Goal: Task Accomplishment & Management: Use online tool/utility

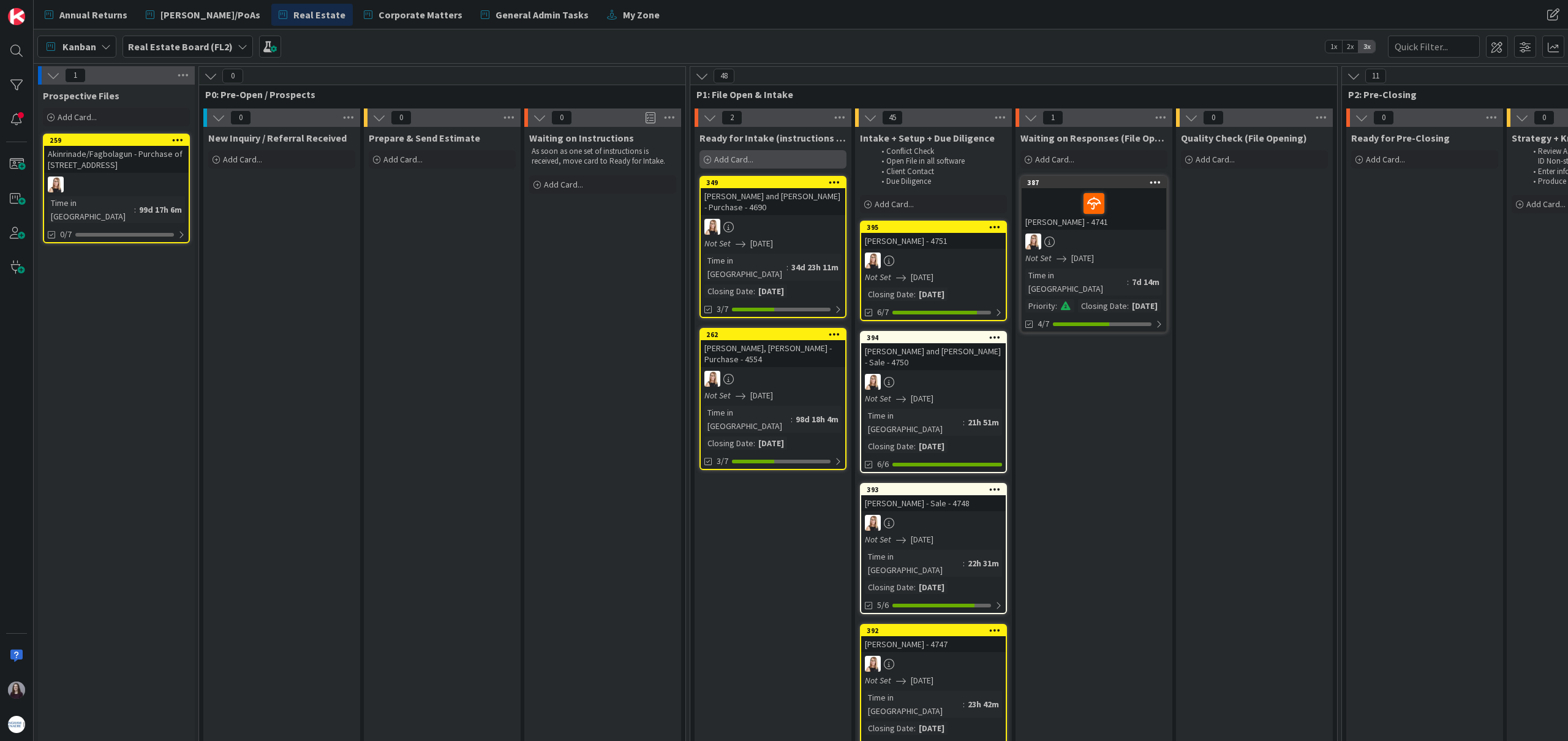
click at [779, 161] on div "Add Card..." at bounding box center [773, 159] width 147 height 19
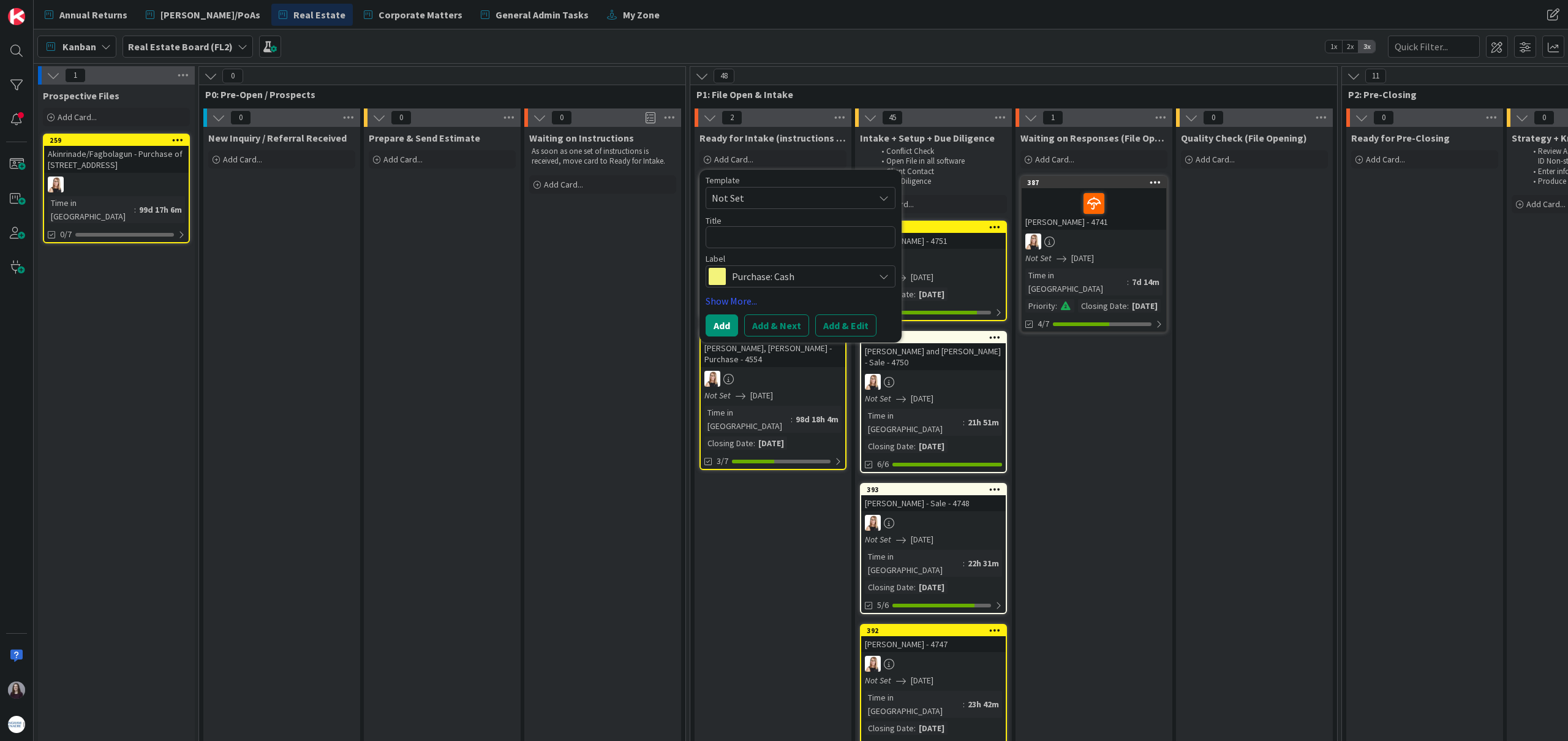
click at [780, 197] on span "Not Set" at bounding box center [788, 198] width 153 height 16
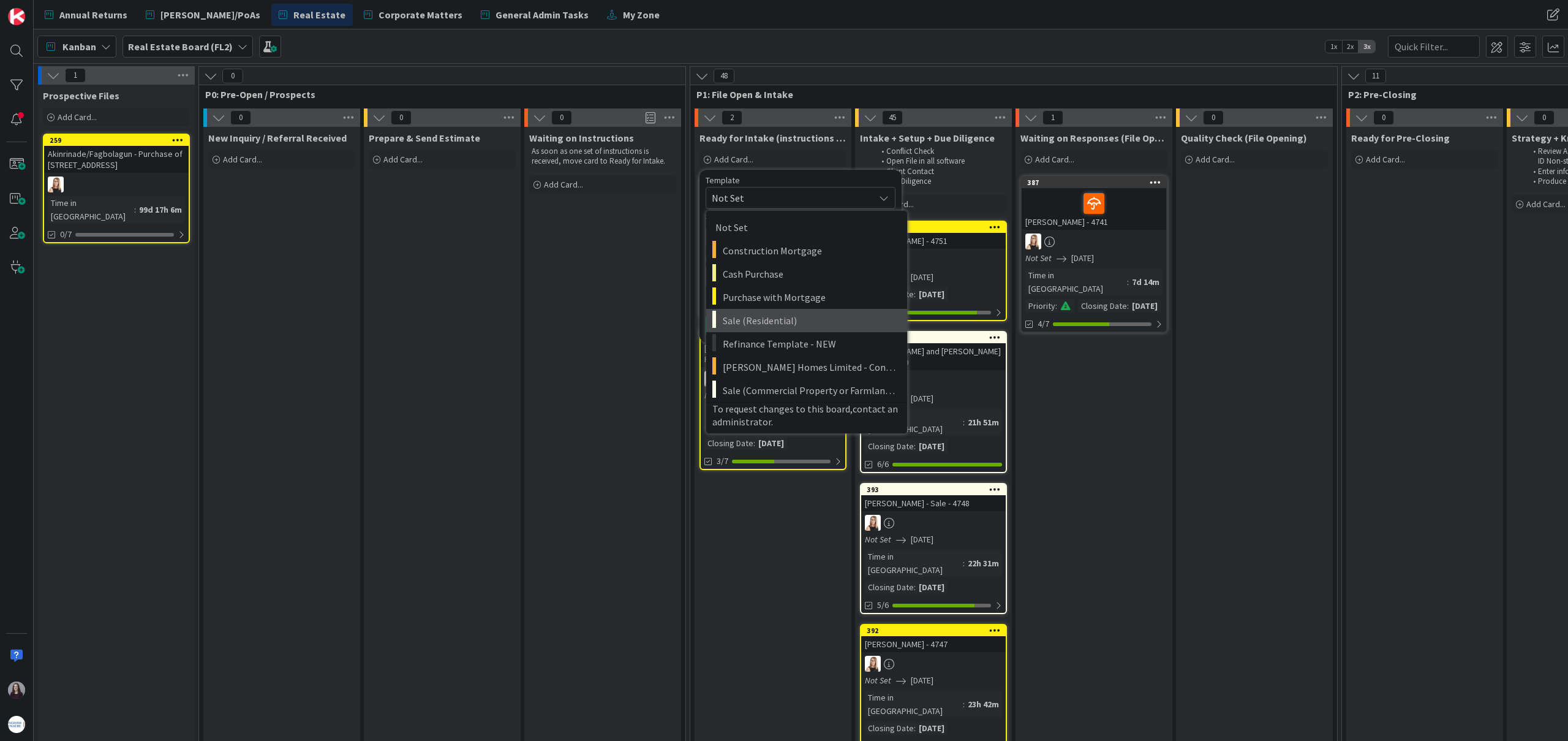
click at [777, 319] on span "Sale (Residential)" at bounding box center [810, 320] width 175 height 16
type textarea "x"
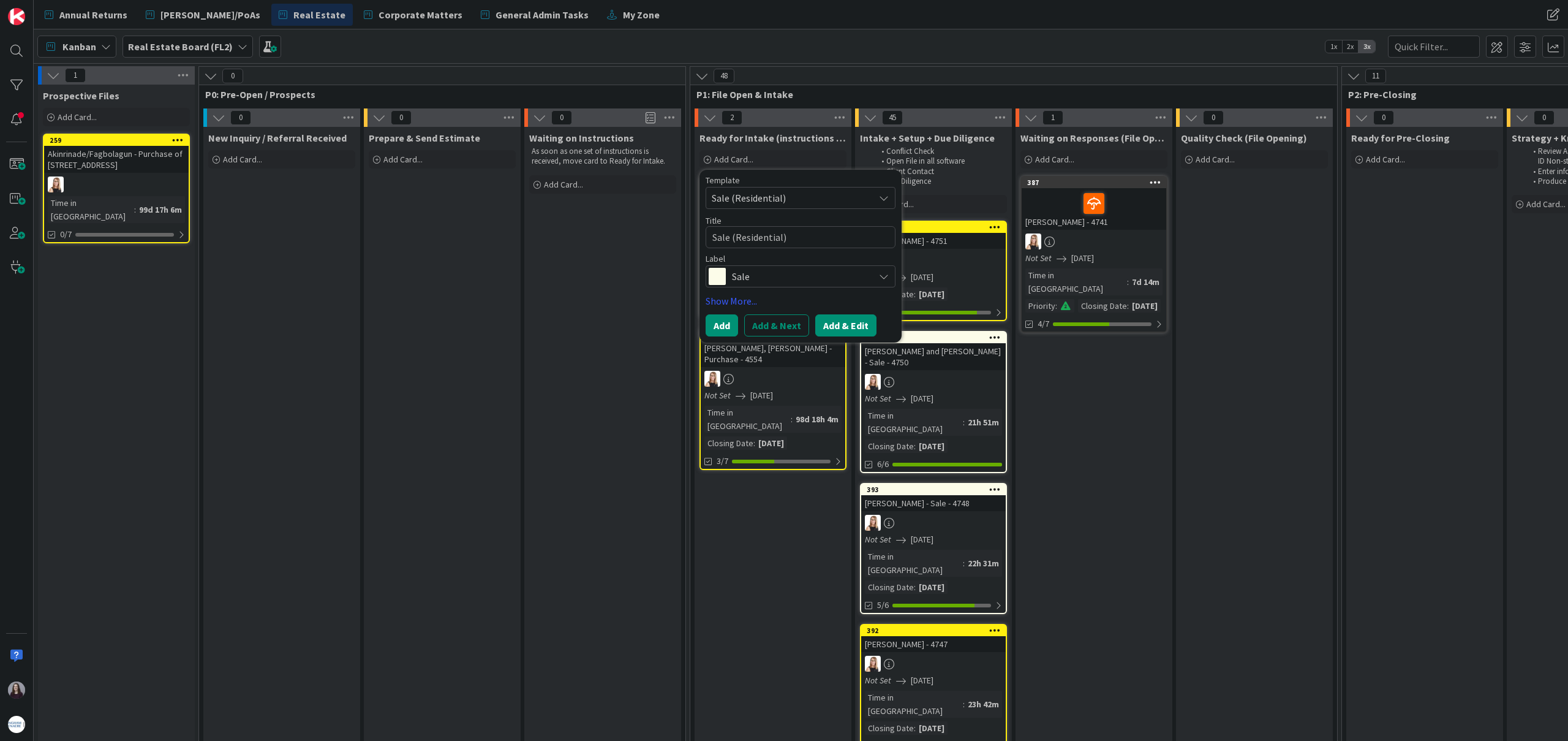
click at [845, 324] on button "Add & Edit" at bounding box center [845, 325] width 61 height 22
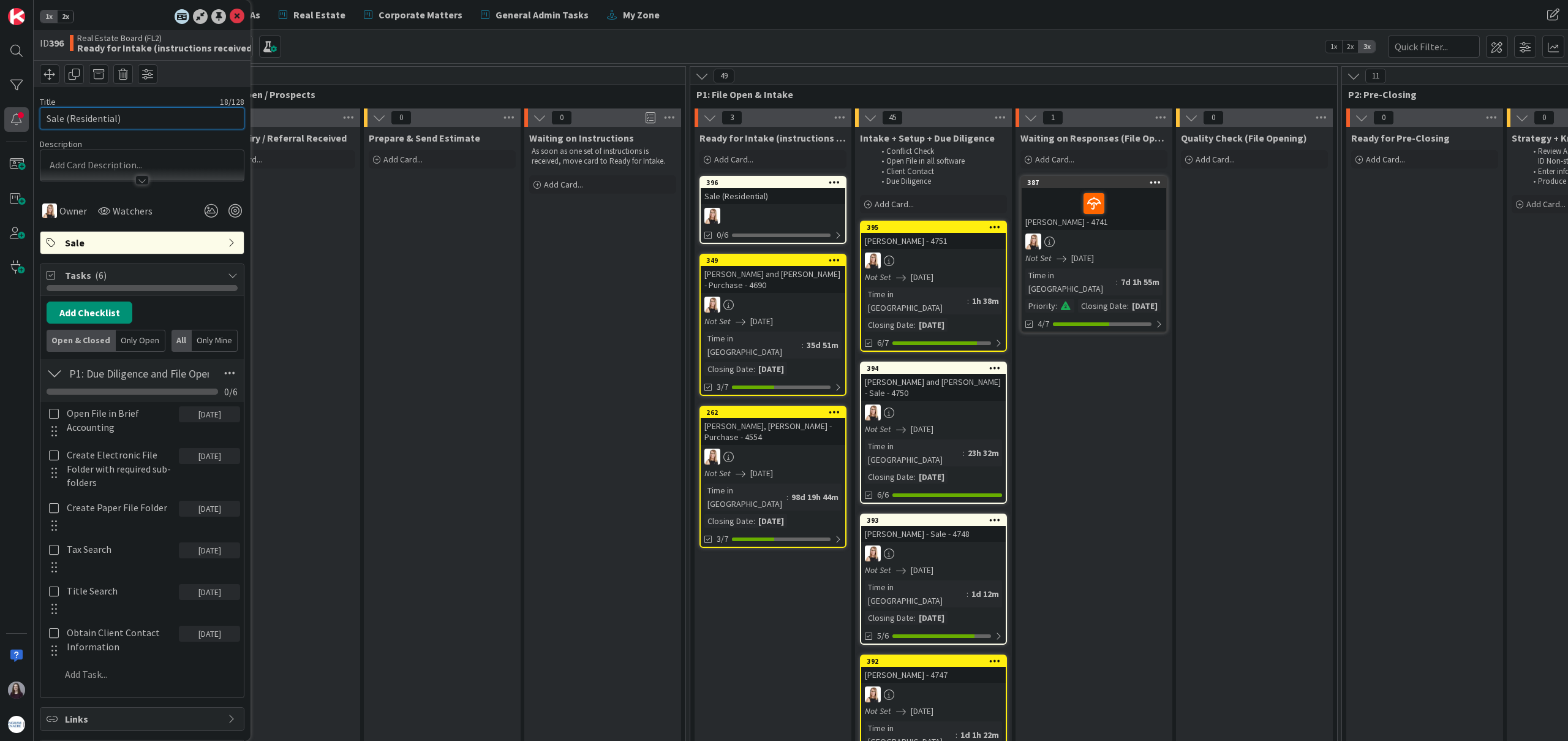
drag, startPoint x: 103, startPoint y: 119, endPoint x: 4, endPoint y: 116, distance: 99.0
click at [4, 116] on div "1x 2x ID 396 Real Estate Board (FL2) Ready for Intake (instructions received) T…" at bounding box center [17, 370] width 34 height 741
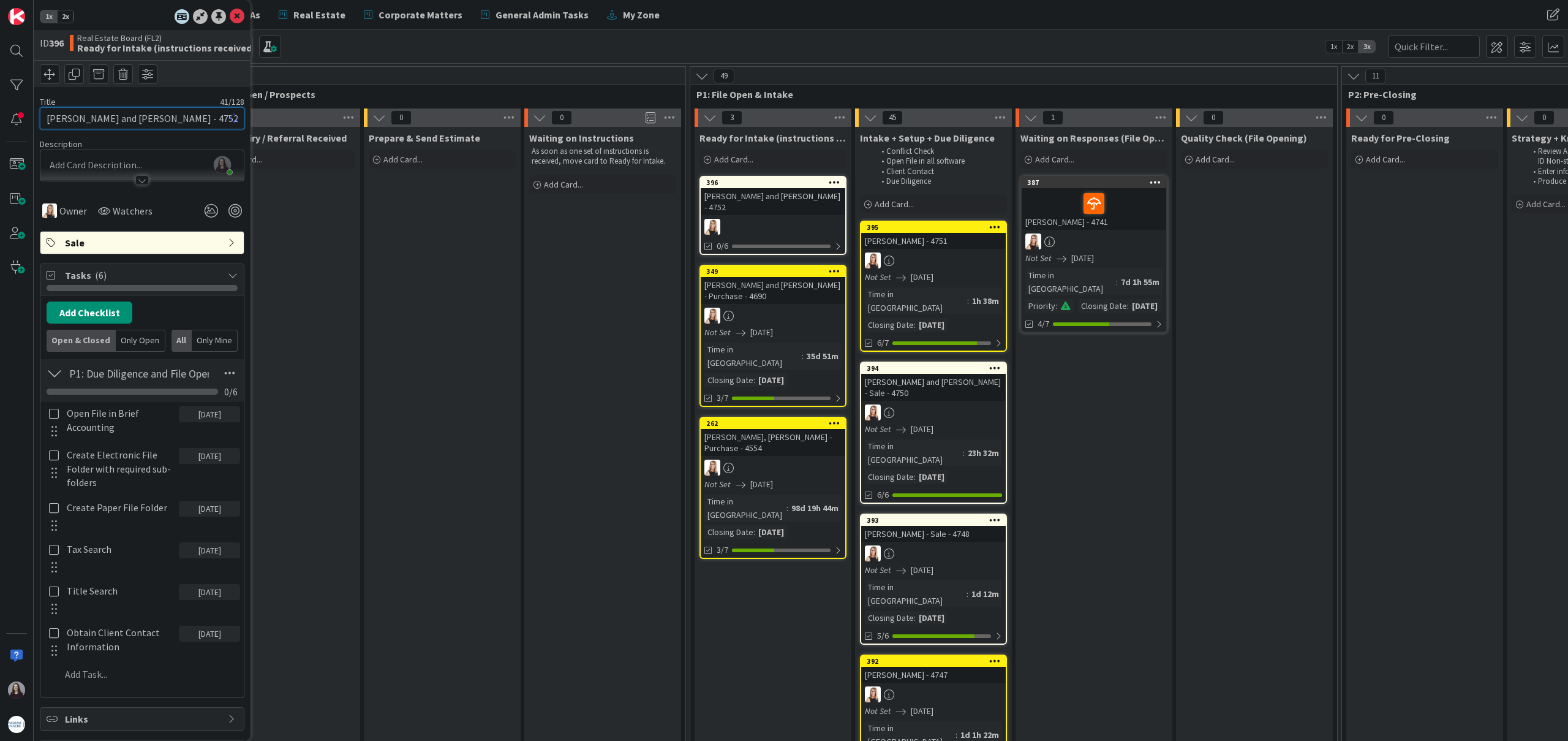
type input "[PERSON_NAME] and [PERSON_NAME] - 4752"
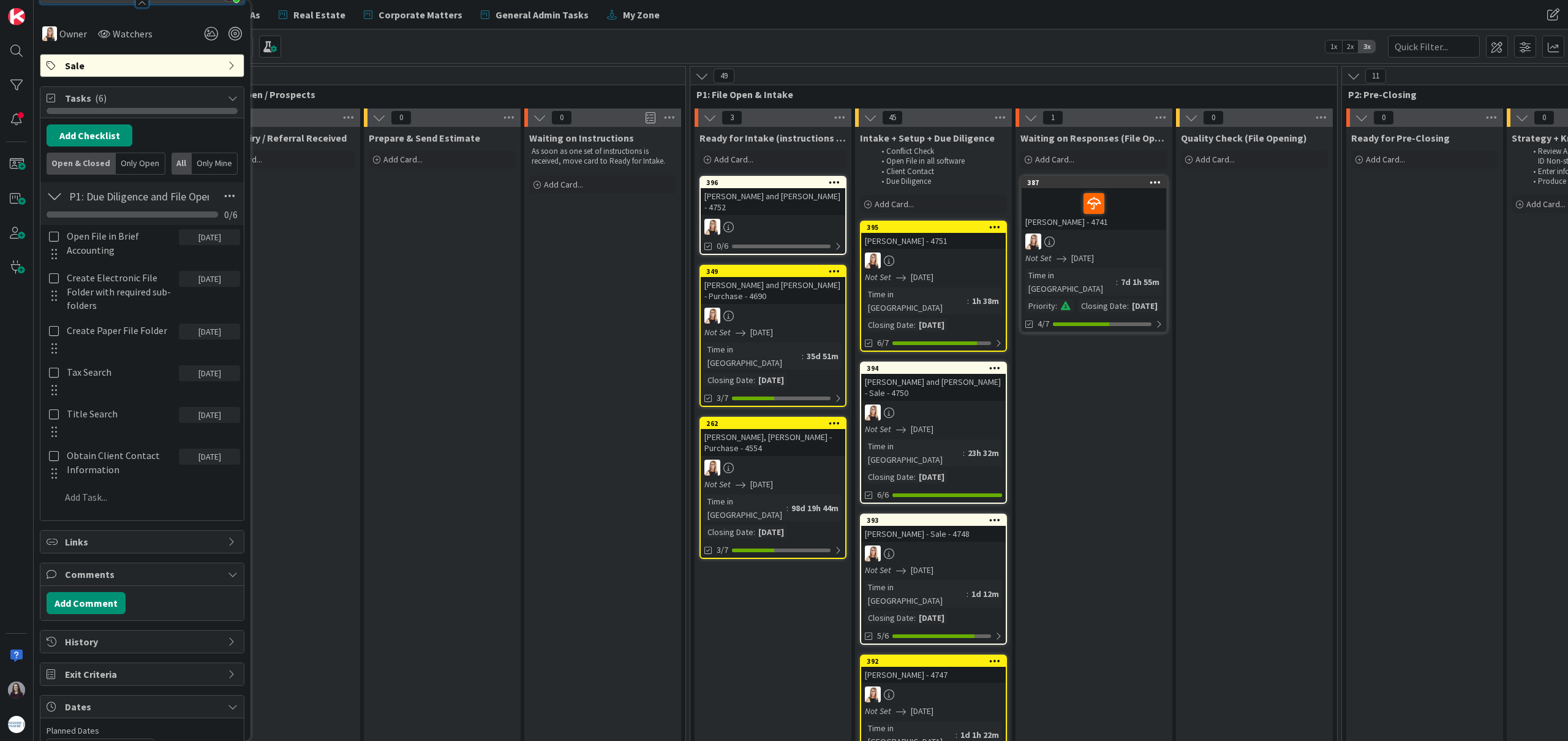
scroll to position [268, 0]
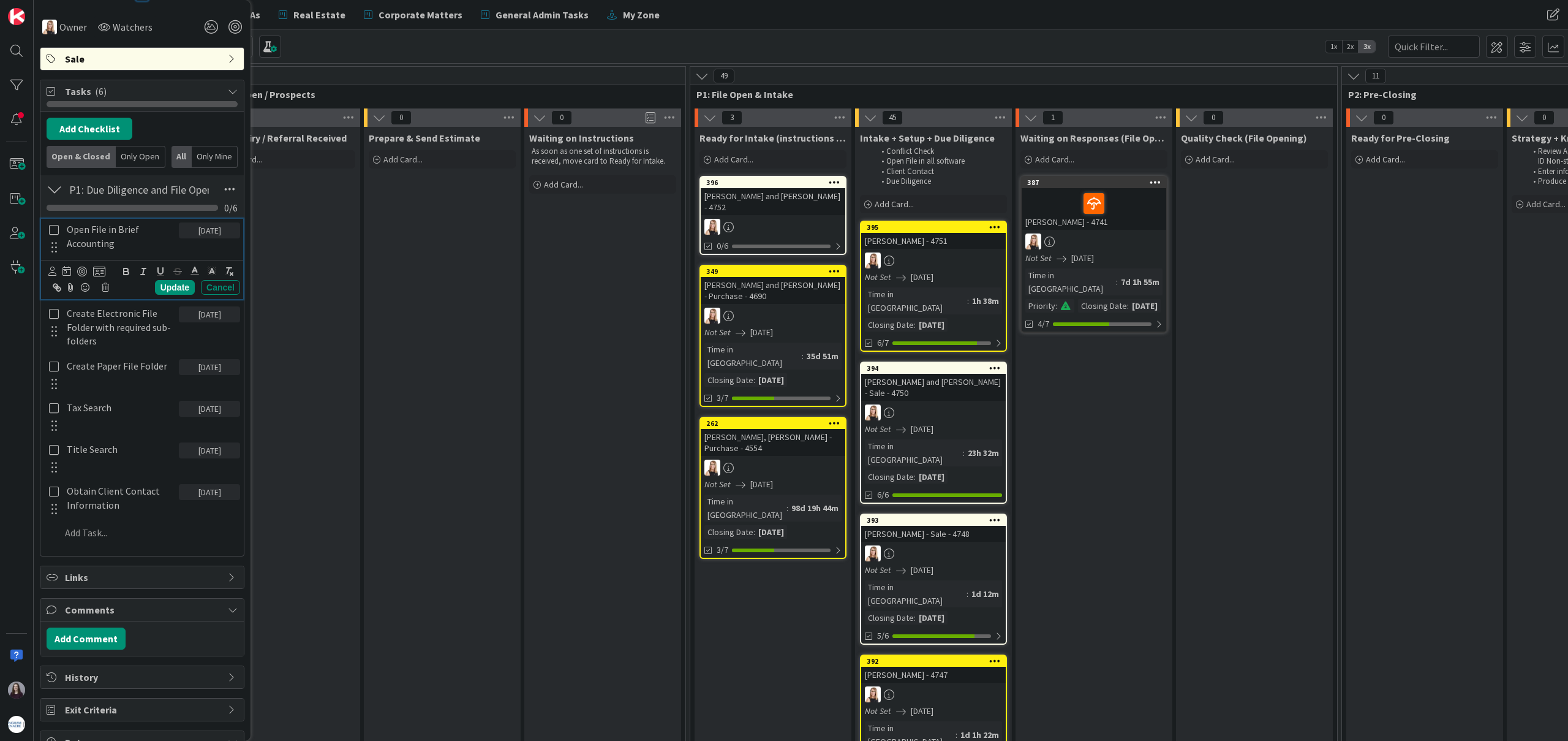
click at [53, 231] on icon at bounding box center [54, 229] width 10 height 11
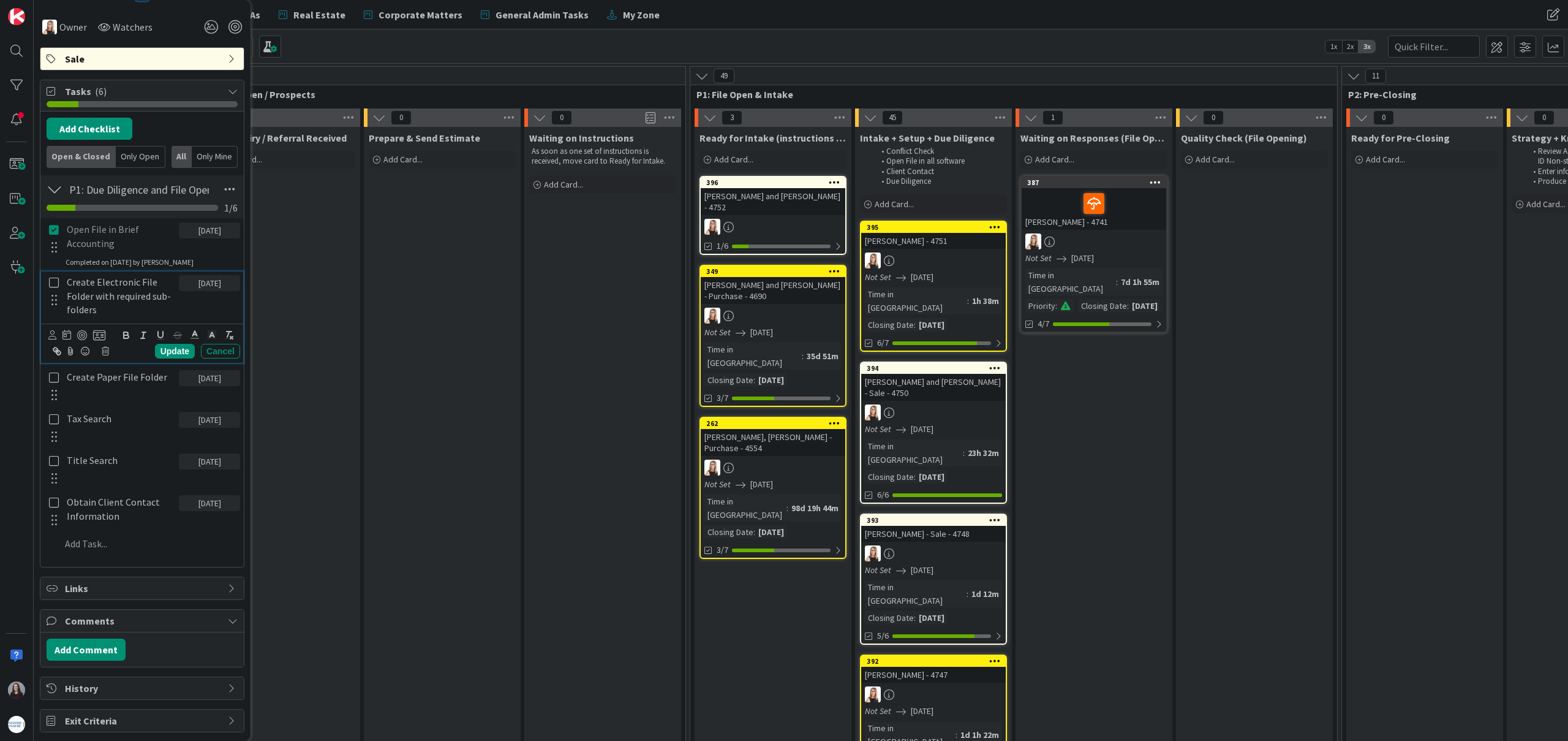
click at [53, 287] on icon at bounding box center [54, 282] width 10 height 11
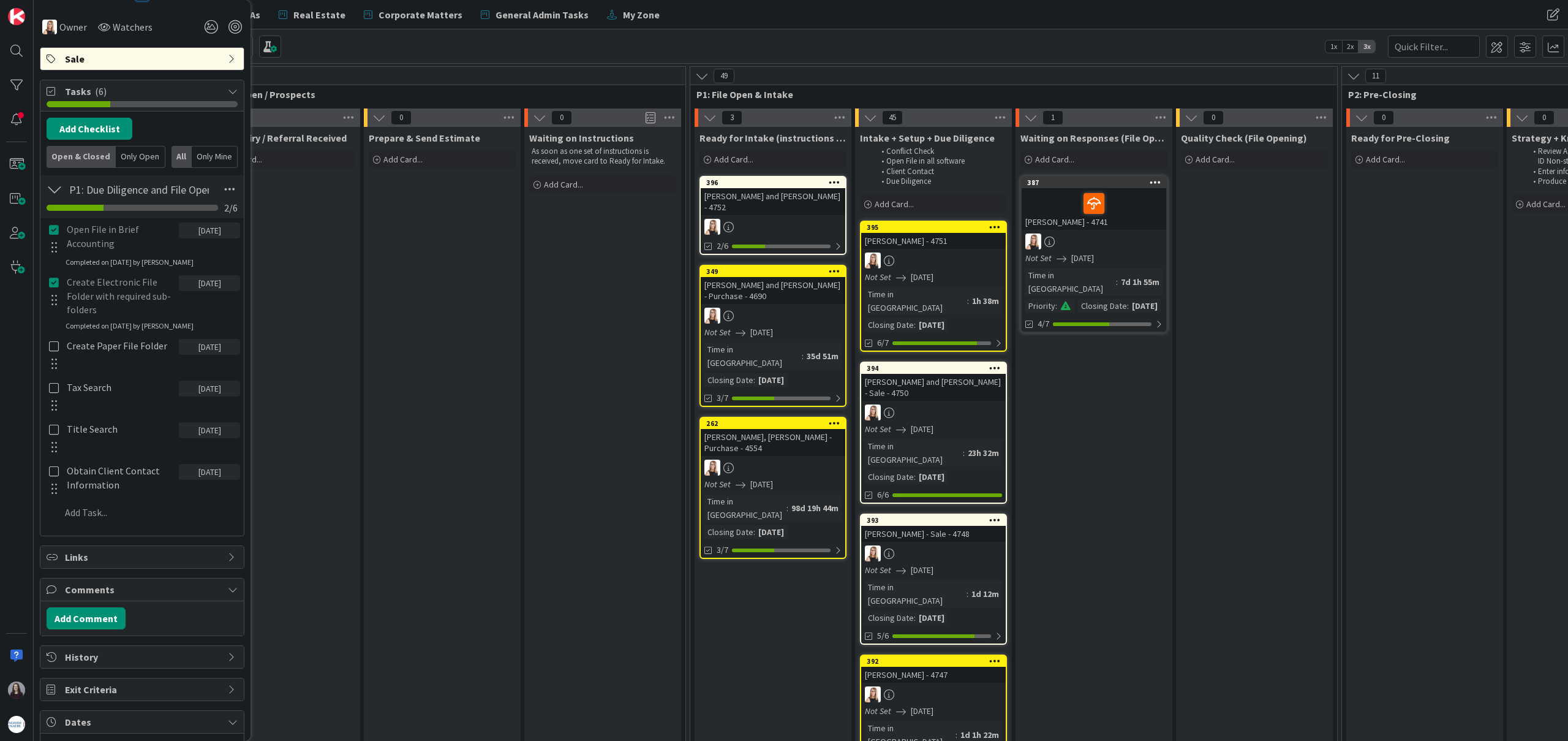
click at [54, 352] on div at bounding box center [54, 354] width 16 height 38
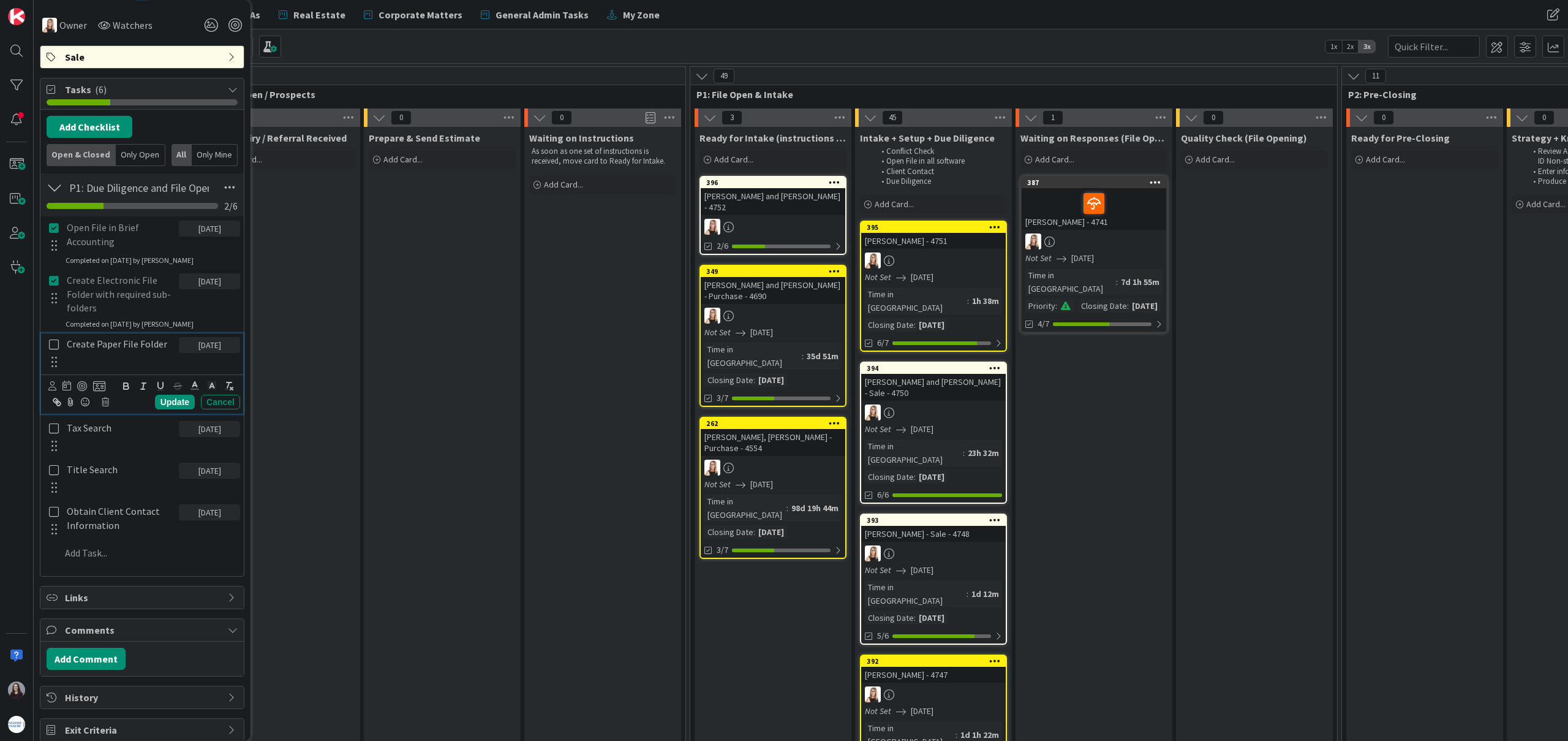
click at [56, 346] on icon at bounding box center [54, 344] width 10 height 11
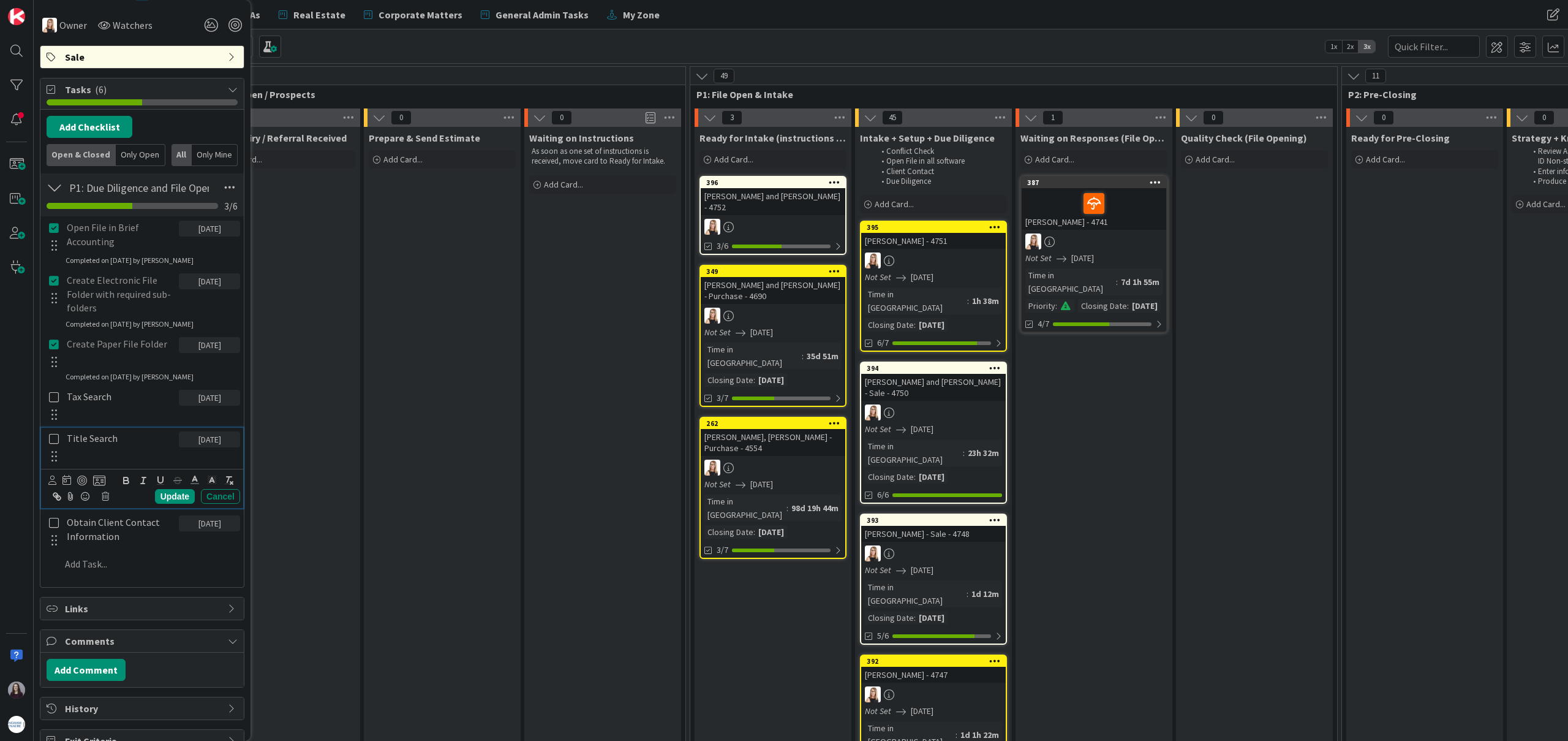
click at [56, 440] on icon at bounding box center [54, 438] width 10 height 11
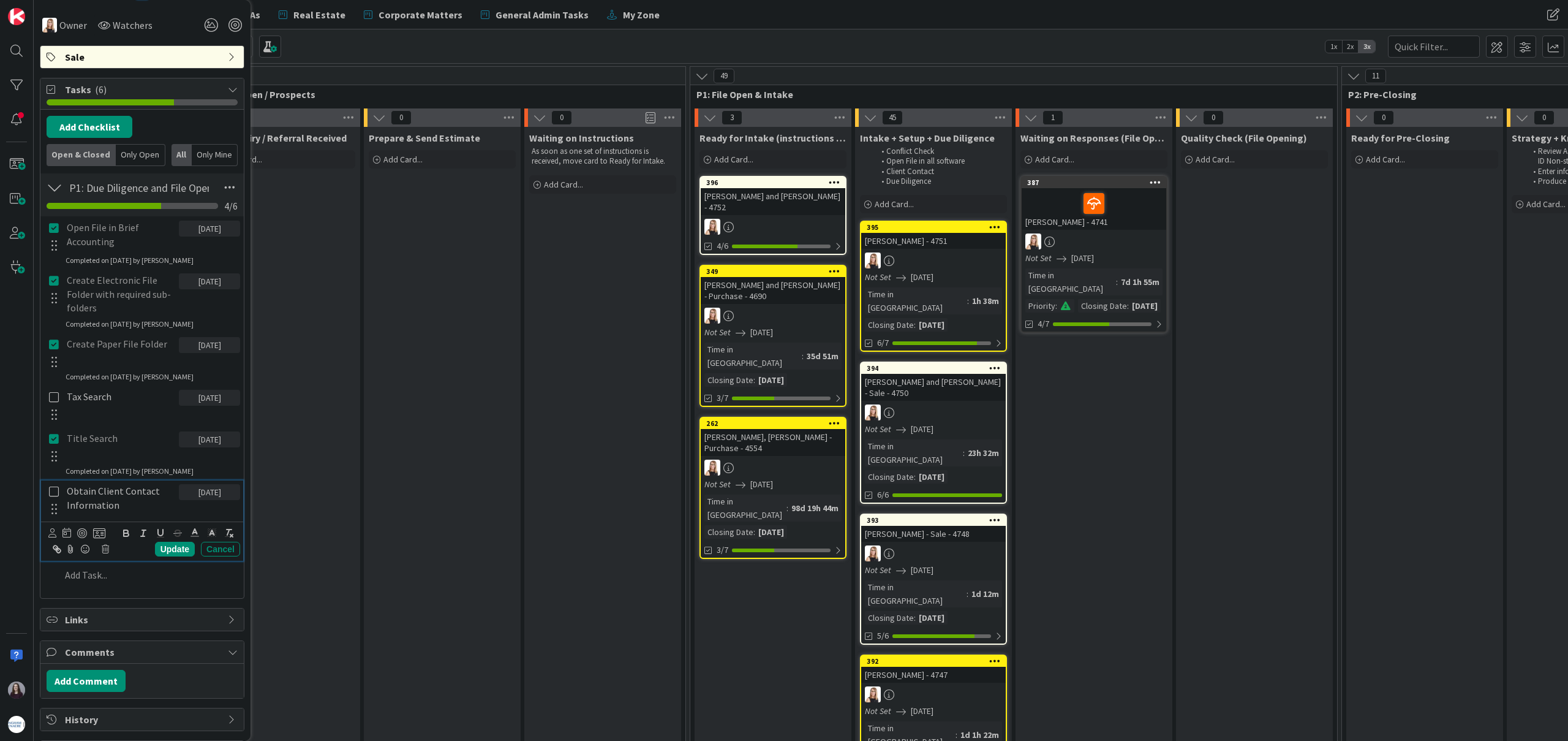
click at [57, 492] on icon at bounding box center [54, 491] width 10 height 11
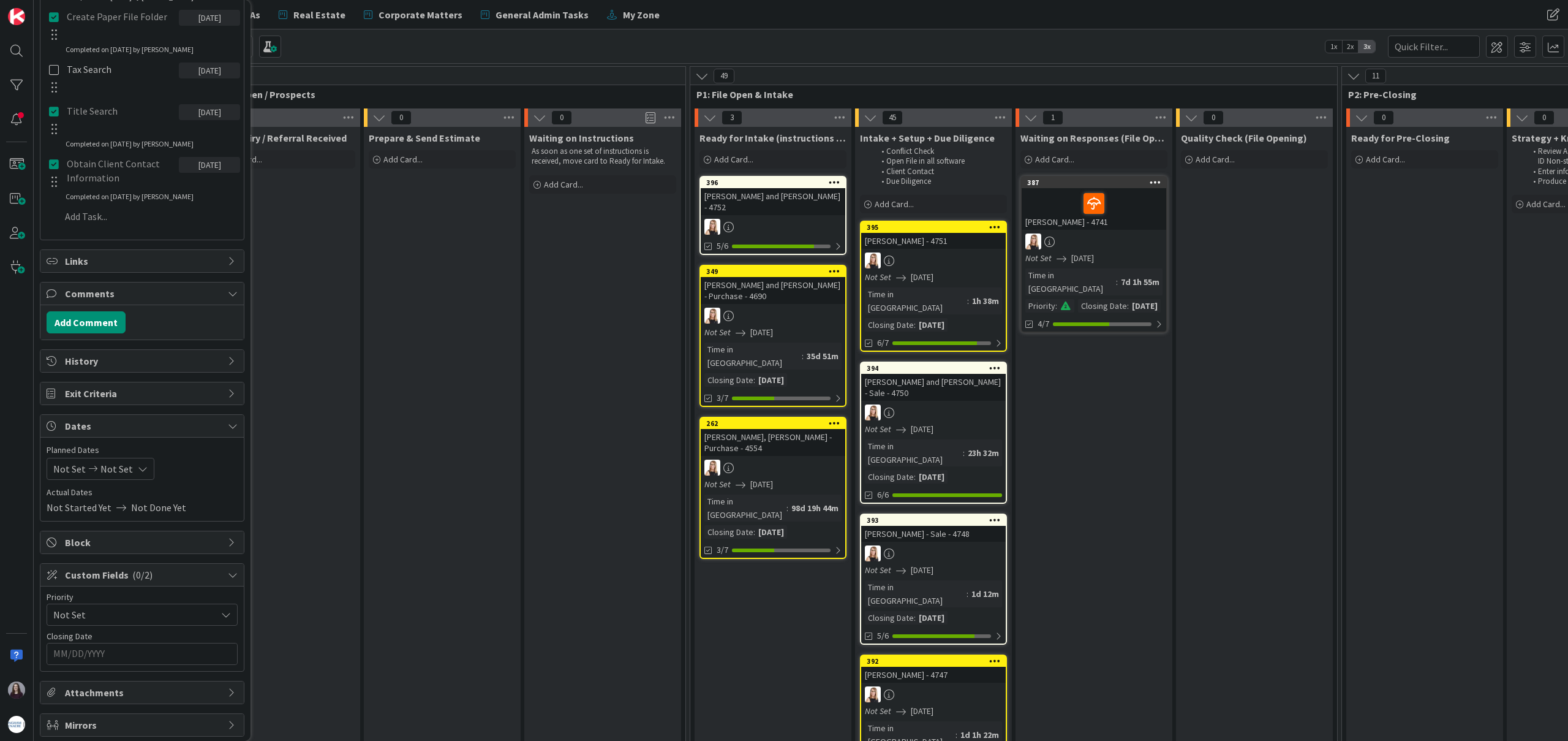
scroll to position [603, 0]
click at [138, 464] on icon at bounding box center [142, 463] width 10 height 10
click at [215, 507] on icon "Move forward to switch to the next month." at bounding box center [215, 503] width 11 height 11
click at [92, 571] on td "6" at bounding box center [96, 570] width 24 height 23
type input "[DATE]"
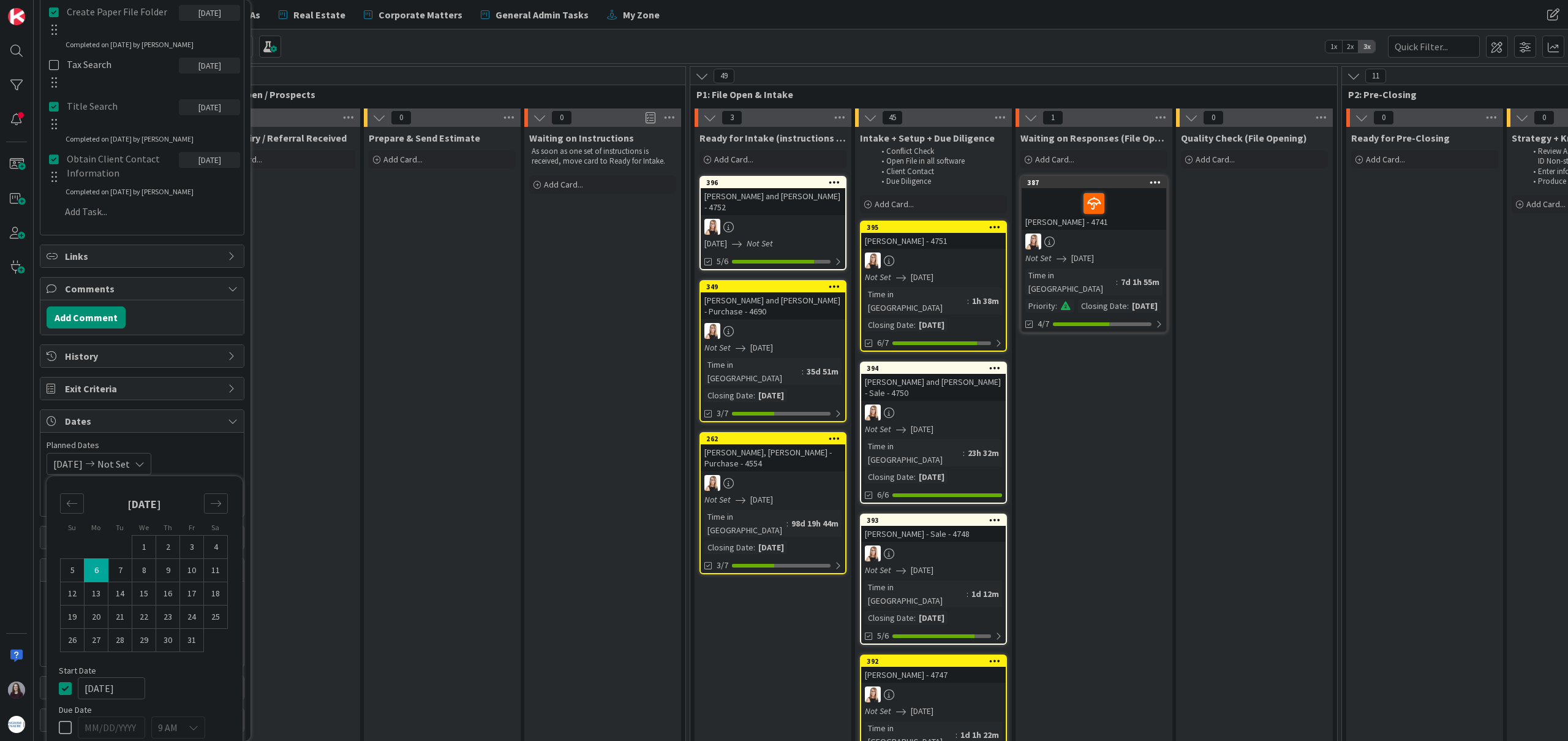
click at [98, 569] on td "6" at bounding box center [96, 570] width 24 height 23
type input "[DATE]"
click at [68, 690] on icon at bounding box center [65, 688] width 13 height 15
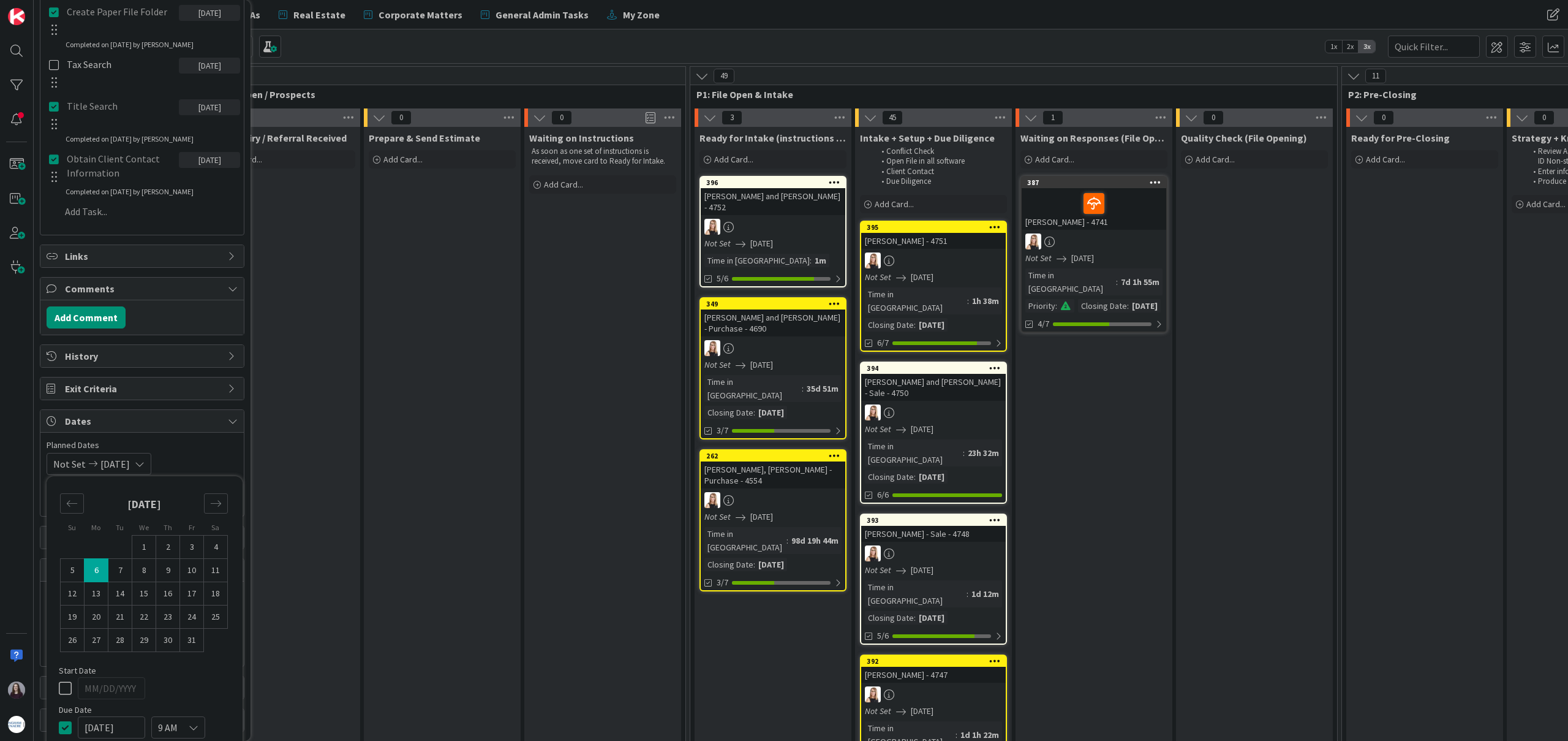
click at [209, 460] on div "Not Set [DATE] Su Mo Tu We Th Fr Sa [DATE] 1 2 3 4 5 6 7 8 9 10 11 12 13 14 15 …" at bounding box center [142, 463] width 191 height 22
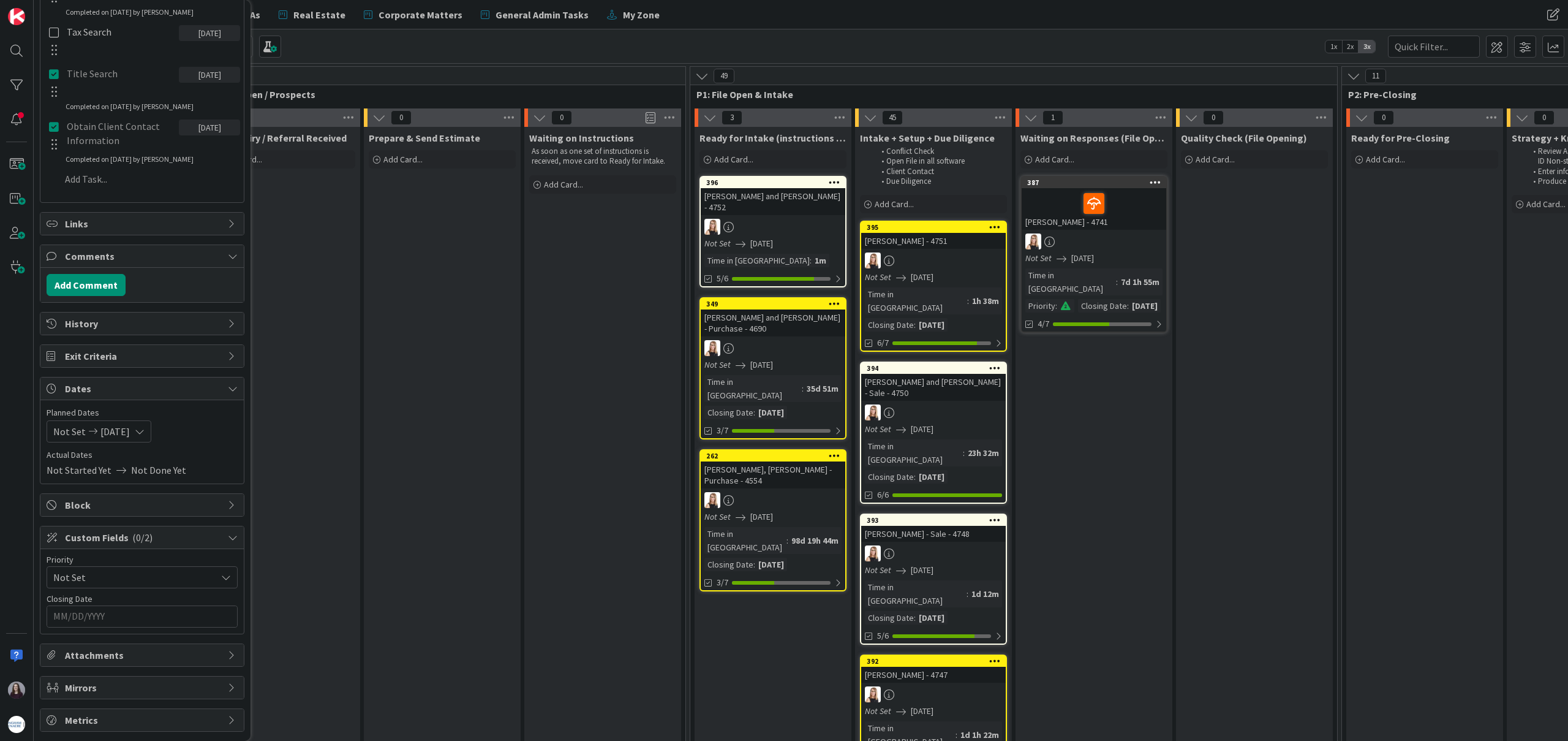
click at [145, 620] on input "MM/DD/YYYY" at bounding box center [141, 617] width 177 height 21
click at [207, 648] on div "Move forward to switch to the next month." at bounding box center [216, 647] width 24 height 20
click at [100, 719] on td "6" at bounding box center [97, 715] width 24 height 23
type input "[DATE]"
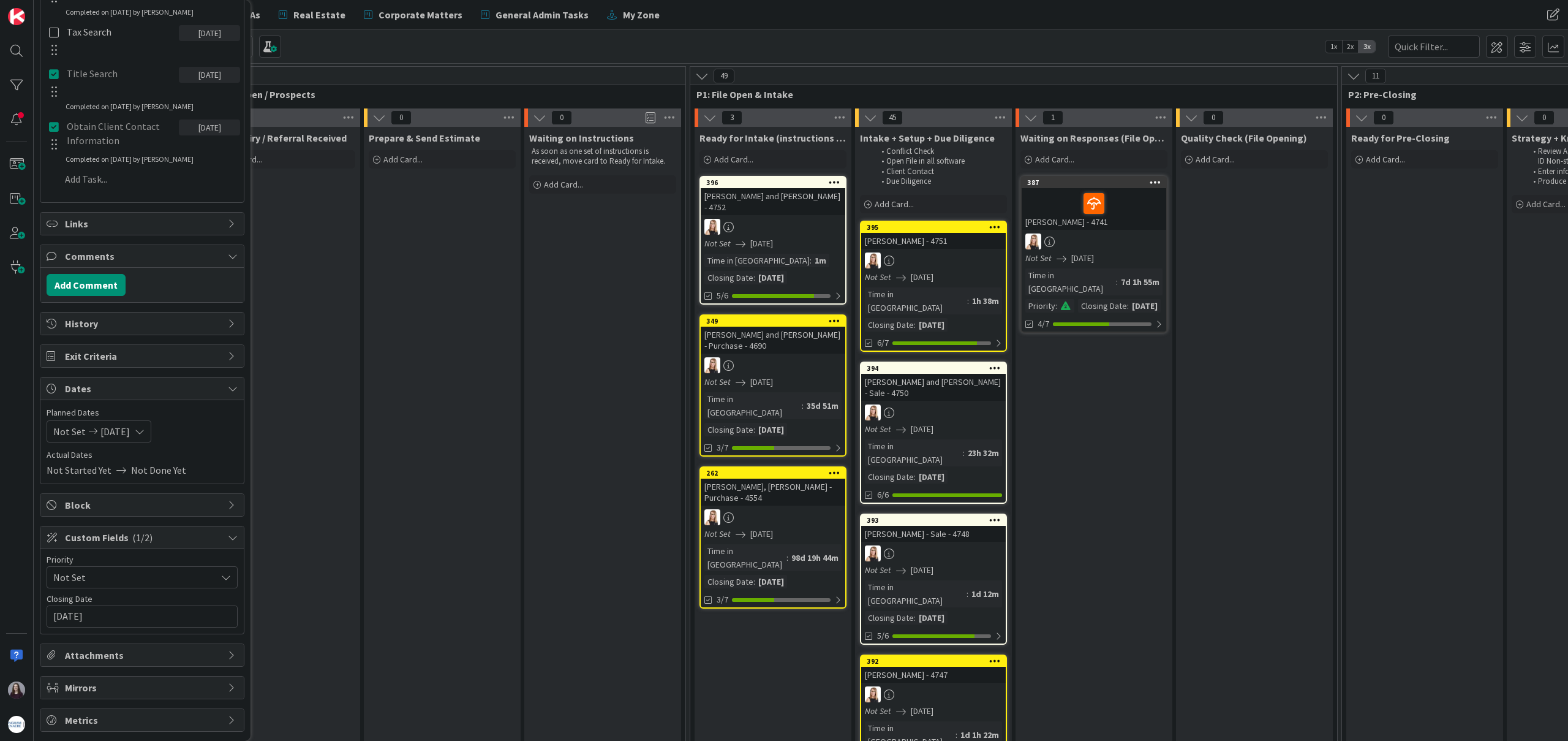
scroll to position [0, 0]
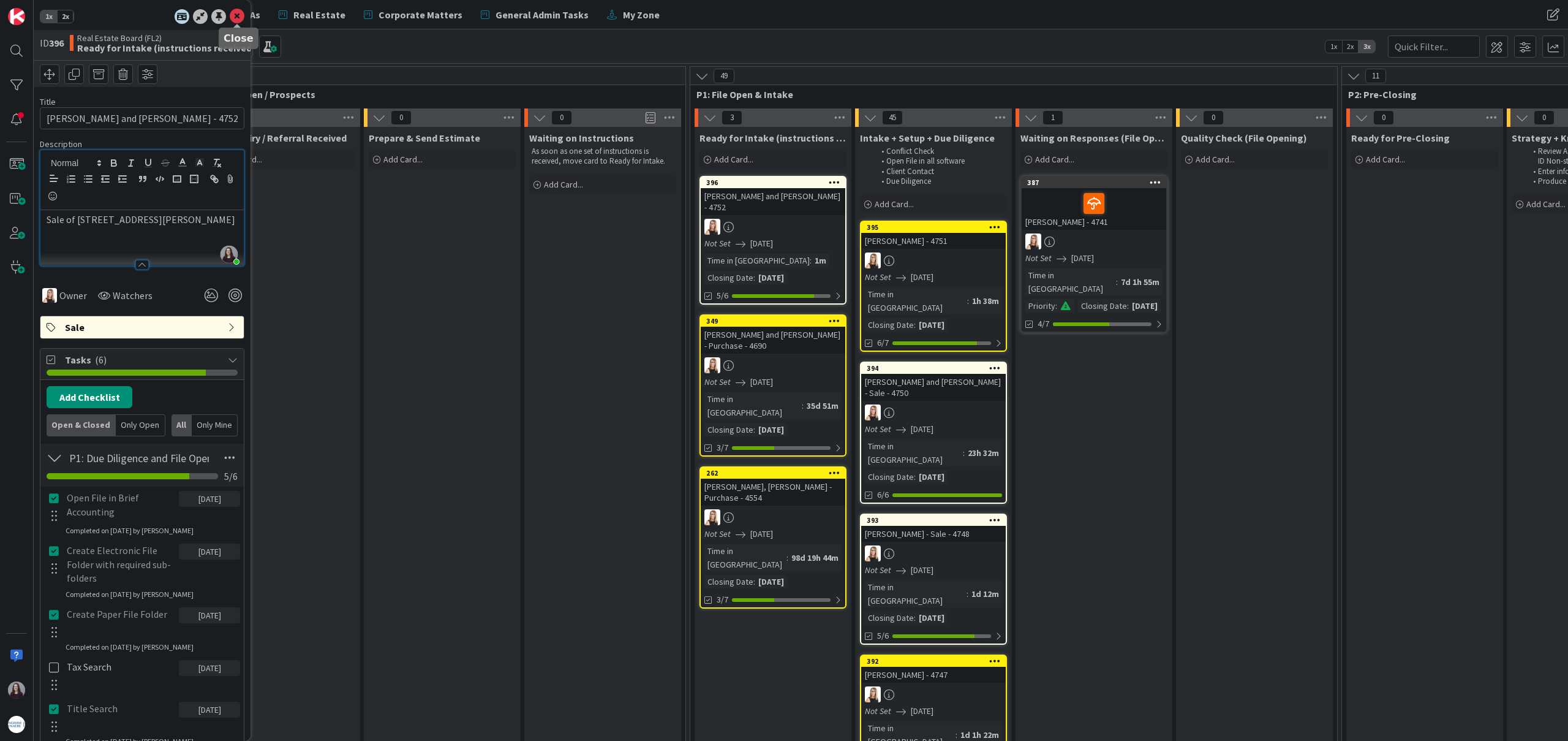
click at [233, 12] on icon at bounding box center [236, 16] width 15 height 15
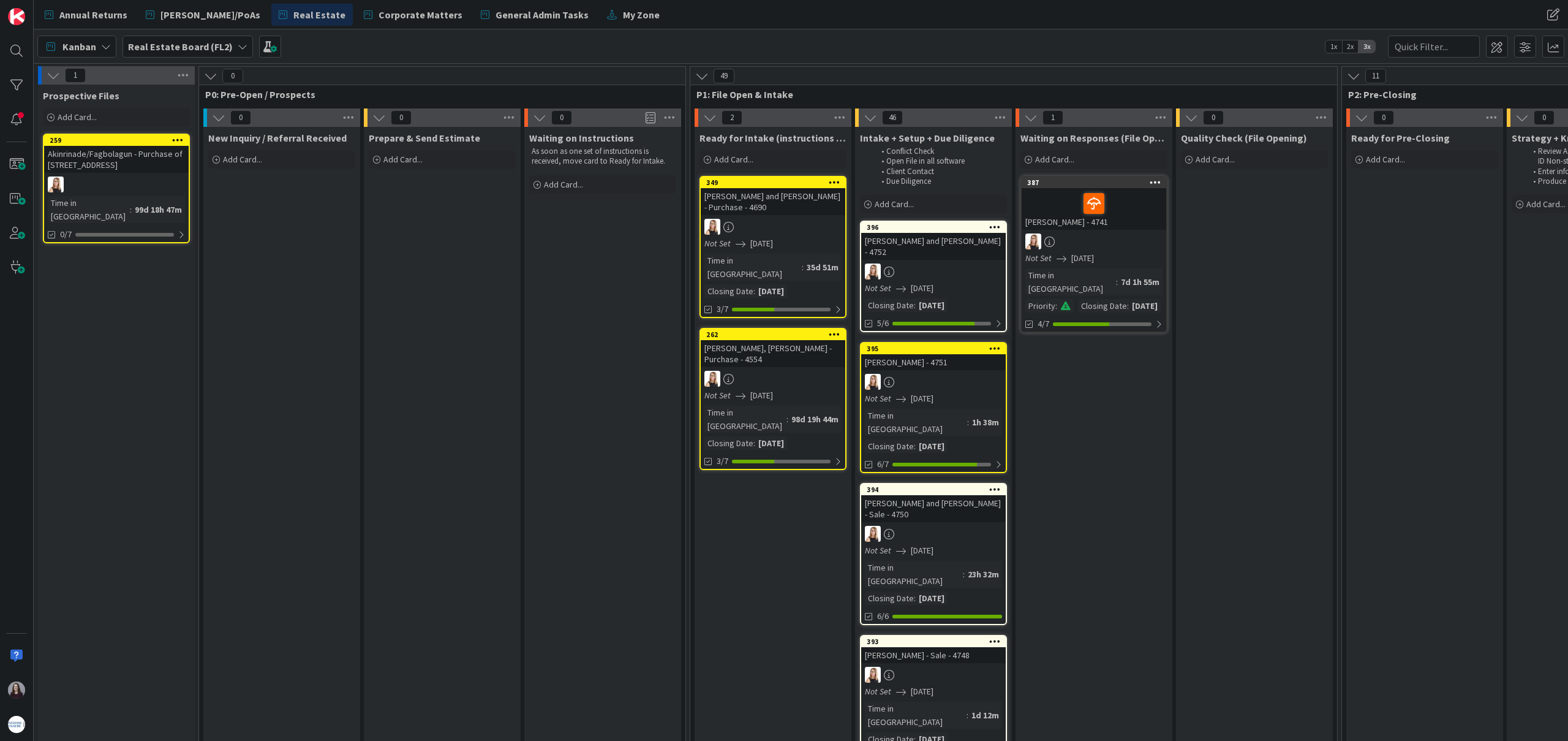
click at [958, 245] on div "[PERSON_NAME] and [PERSON_NAME] - 4752" at bounding box center [933, 246] width 145 height 27
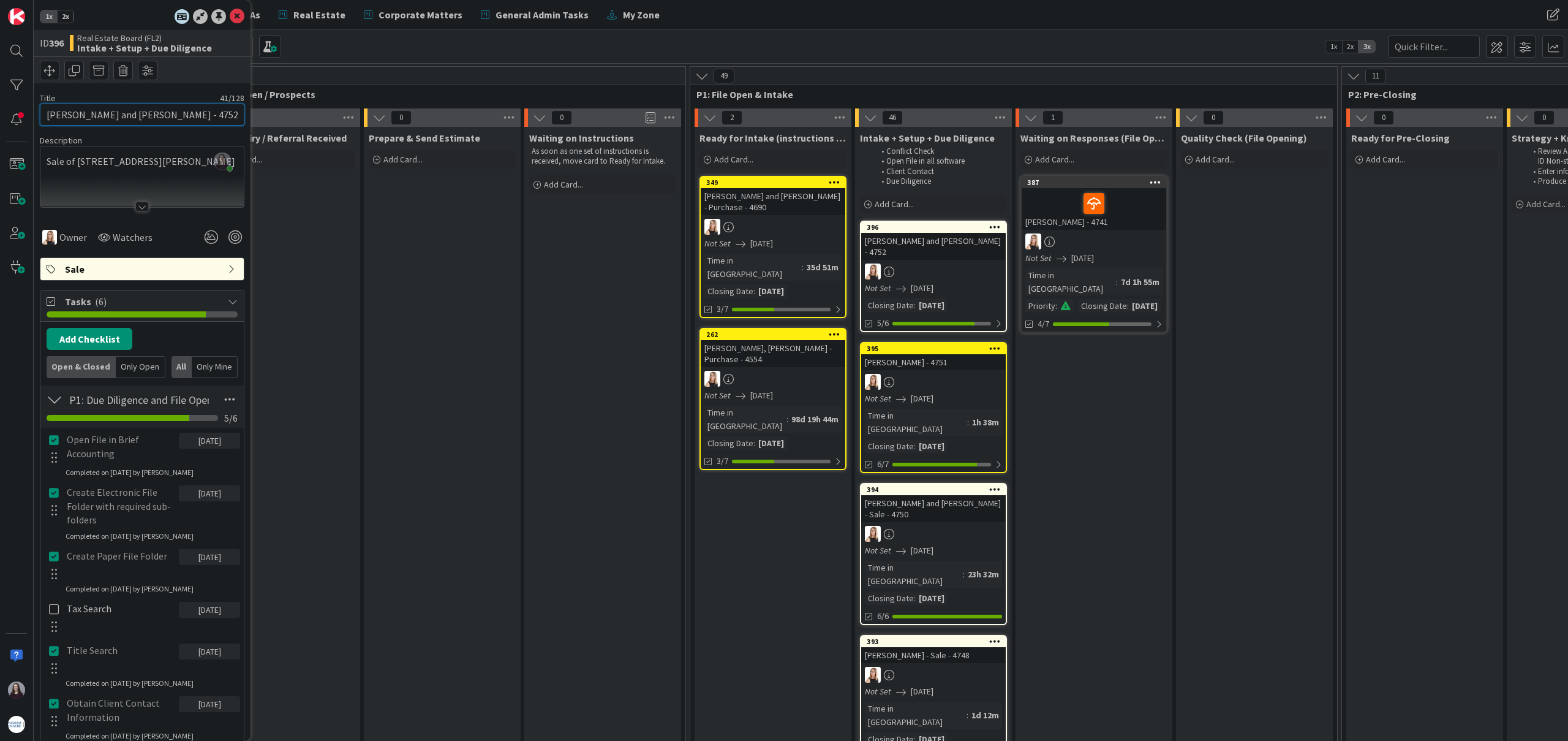
click at [194, 117] on input "[PERSON_NAME] and [PERSON_NAME] - 4752" at bounding box center [142, 114] width 205 height 22
type input "[PERSON_NAME] and [PERSON_NAME] - Sale - 4752"
click at [239, 16] on icon at bounding box center [236, 16] width 15 height 15
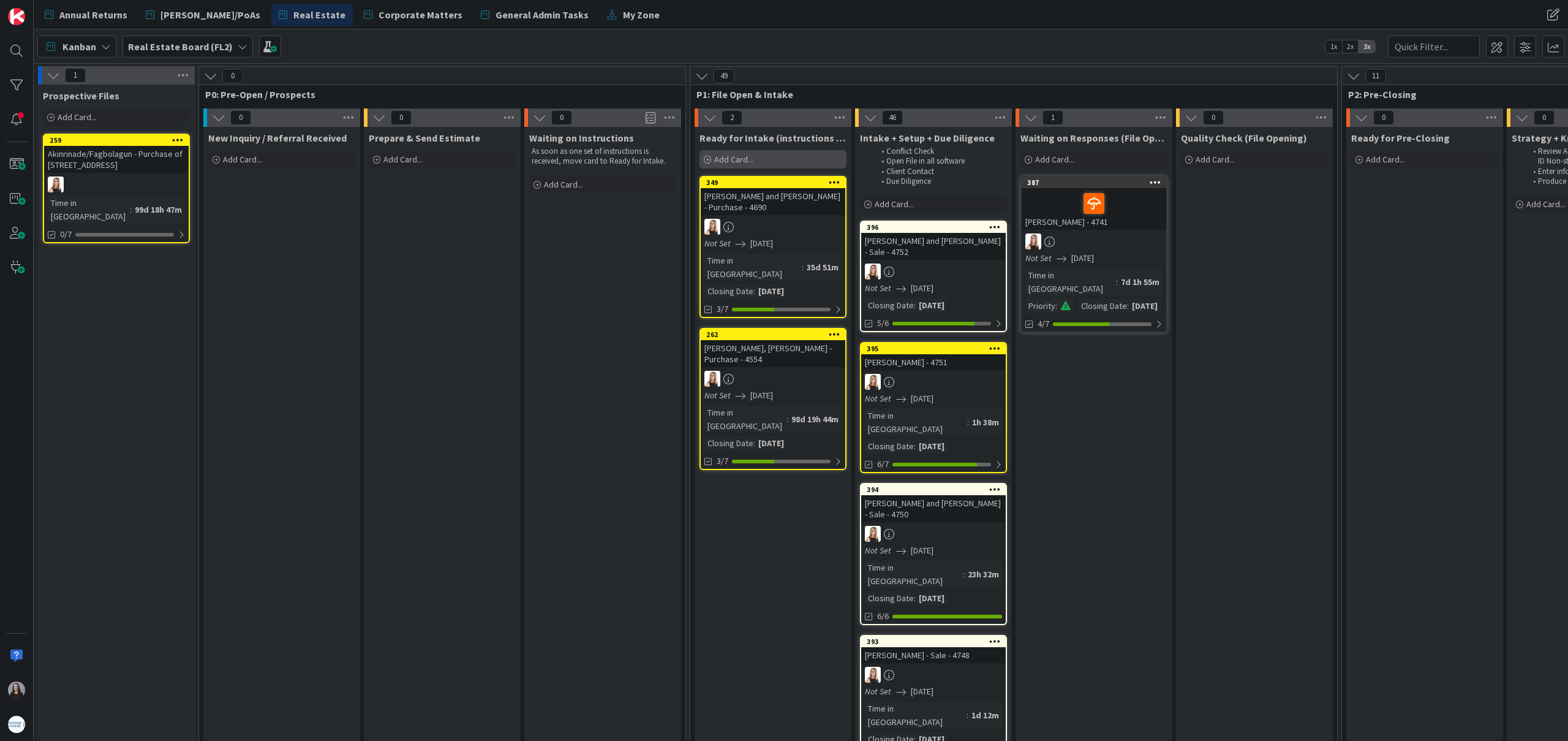
click at [757, 160] on div "Add Card..." at bounding box center [773, 159] width 147 height 19
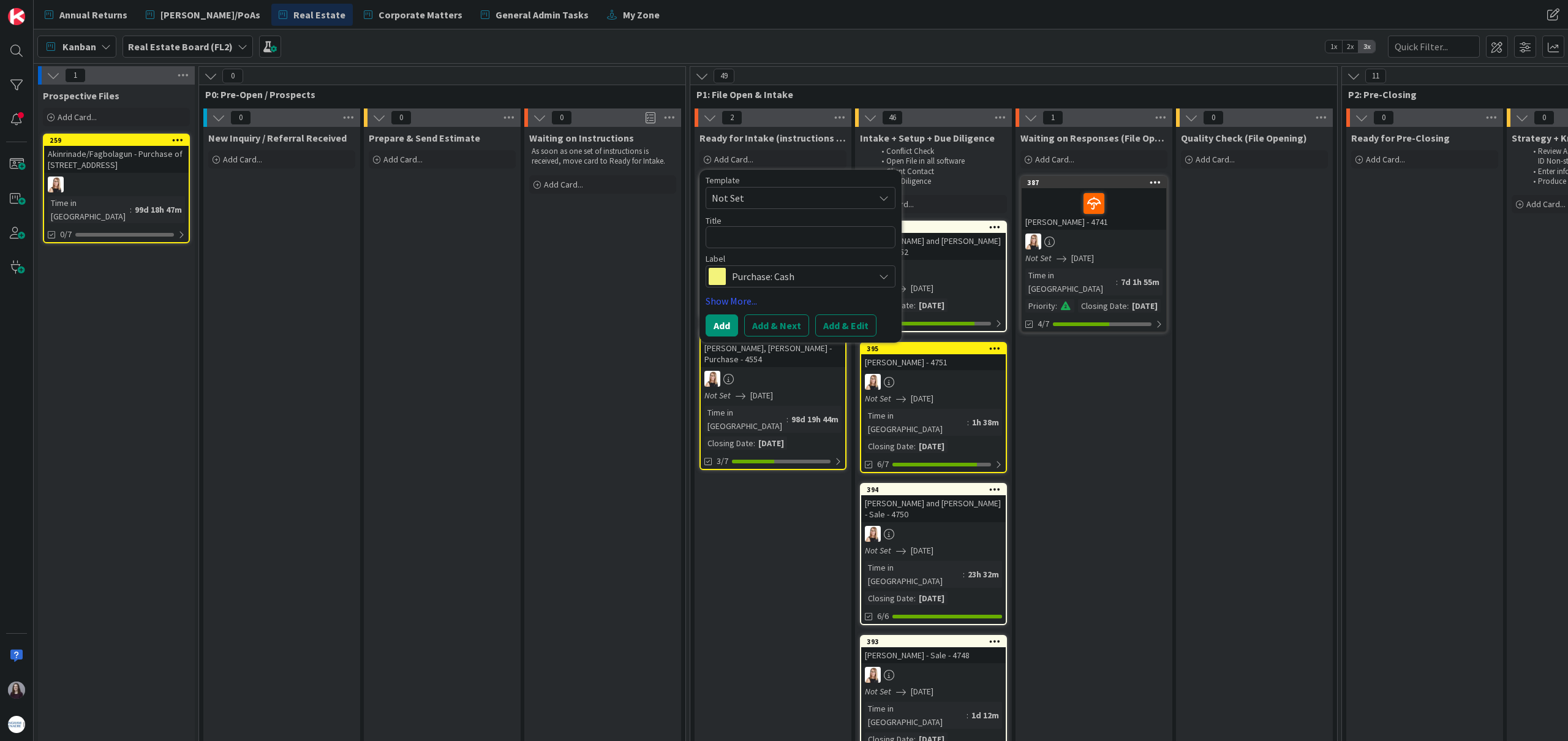
click at [758, 201] on span "Not Set" at bounding box center [788, 198] width 153 height 16
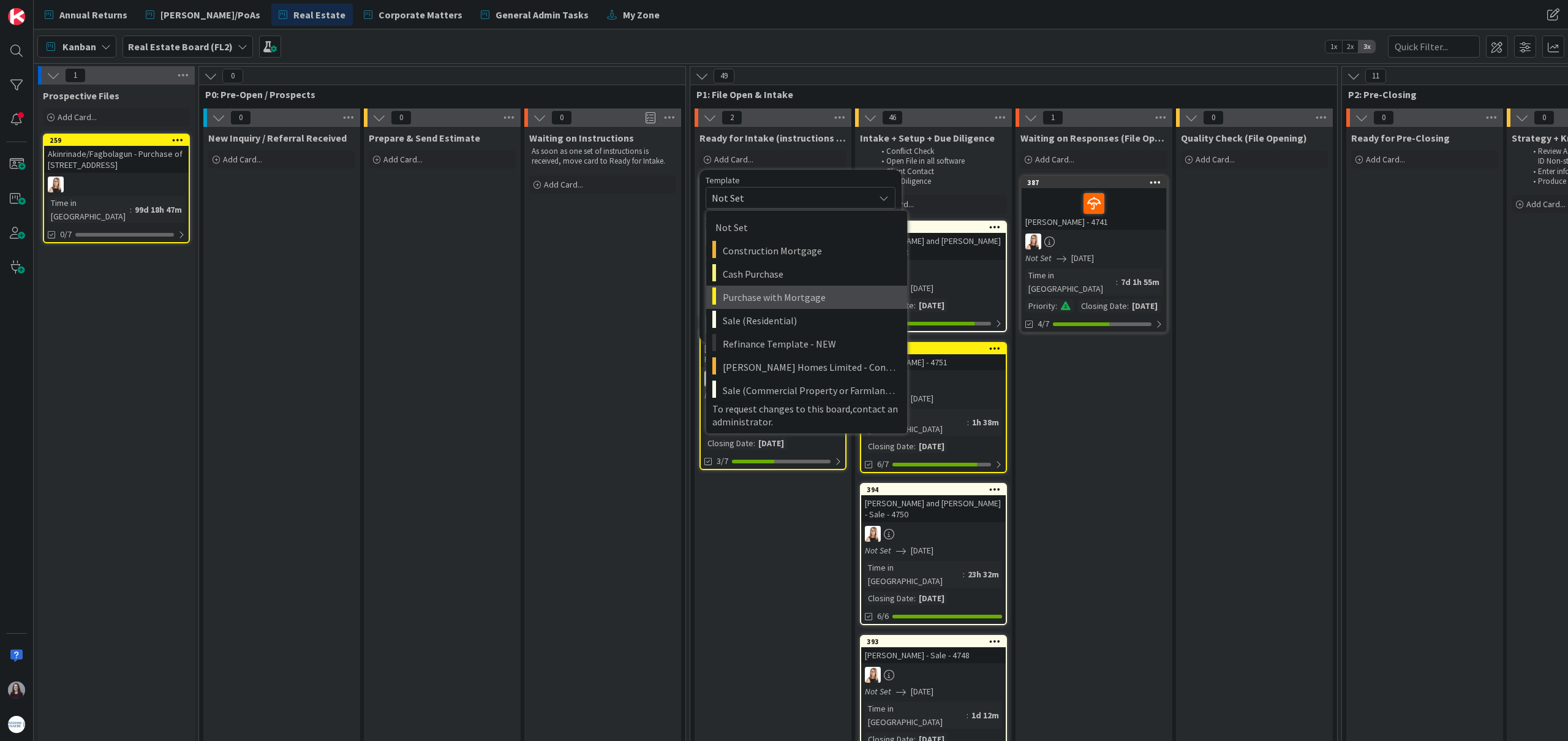
click at [793, 303] on span "Purchase with Mortgage" at bounding box center [810, 297] width 175 height 16
type textarea "x"
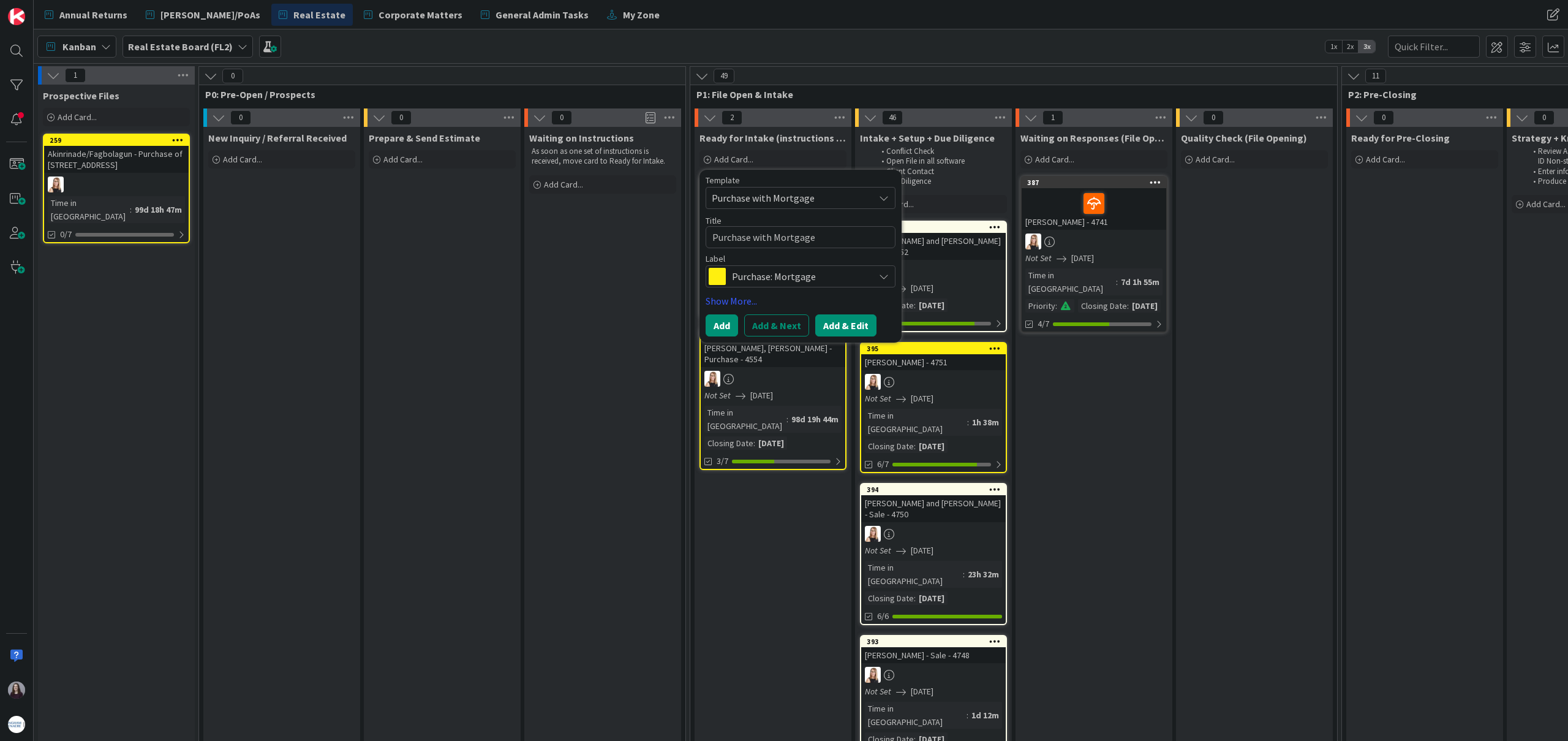
click at [846, 322] on button "Add & Edit" at bounding box center [845, 325] width 61 height 22
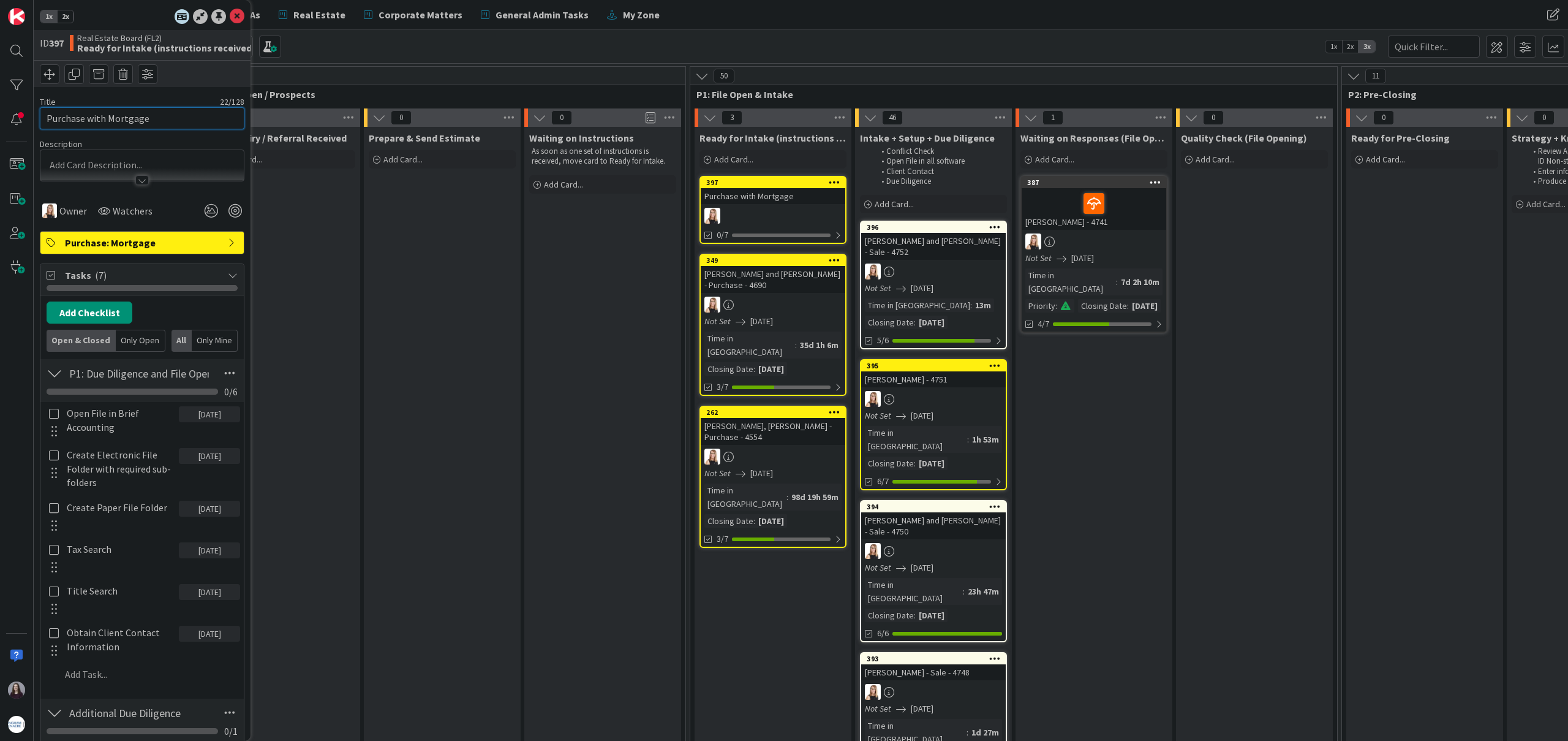
drag, startPoint x: 119, startPoint y: 119, endPoint x: 39, endPoint y: 111, distance: 80.4
click at [38, 111] on div "1x 2x ID 397 Real Estate Board (FL2) Ready for Intake (instructions received) T…" at bounding box center [142, 370] width 217 height 741
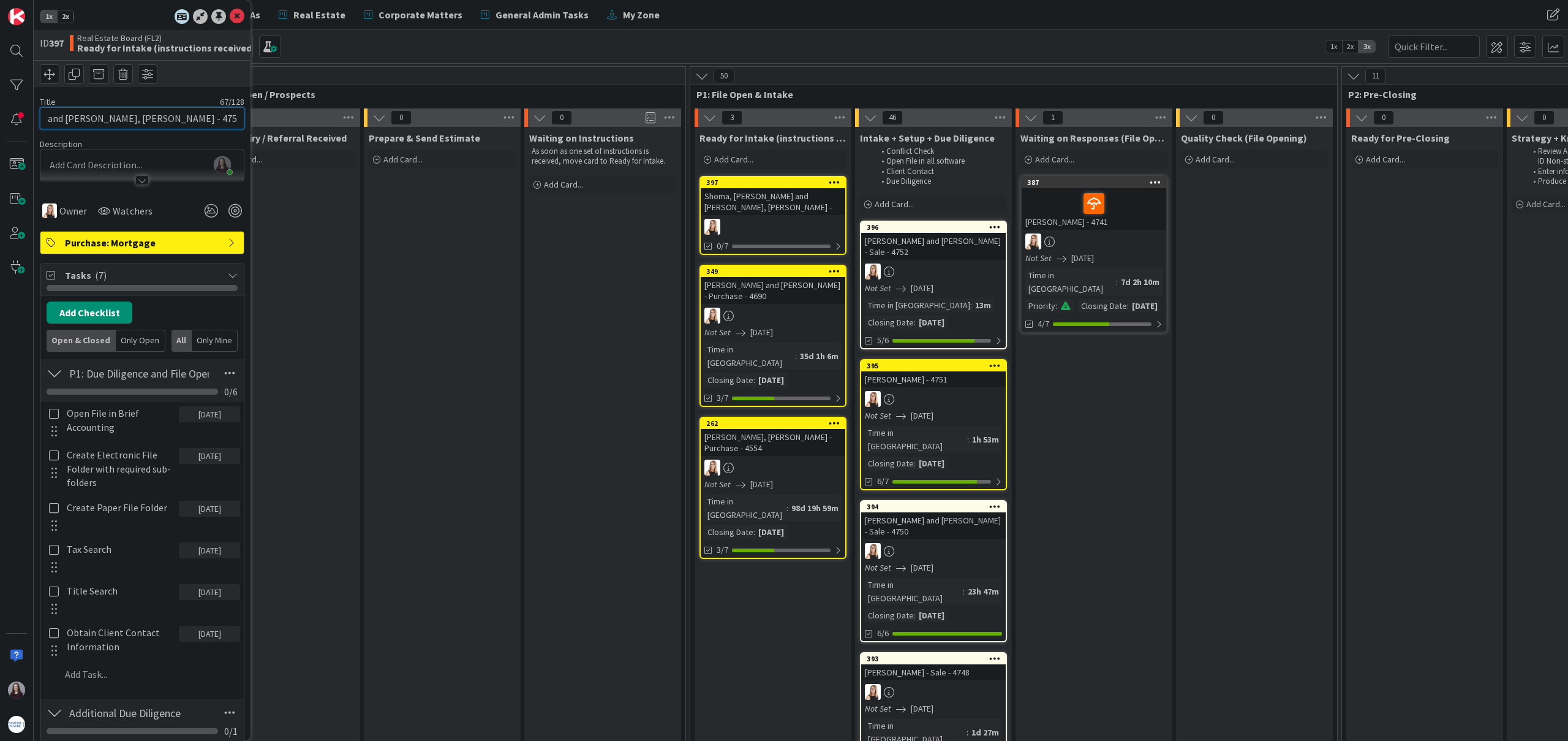
scroll to position [0, 112]
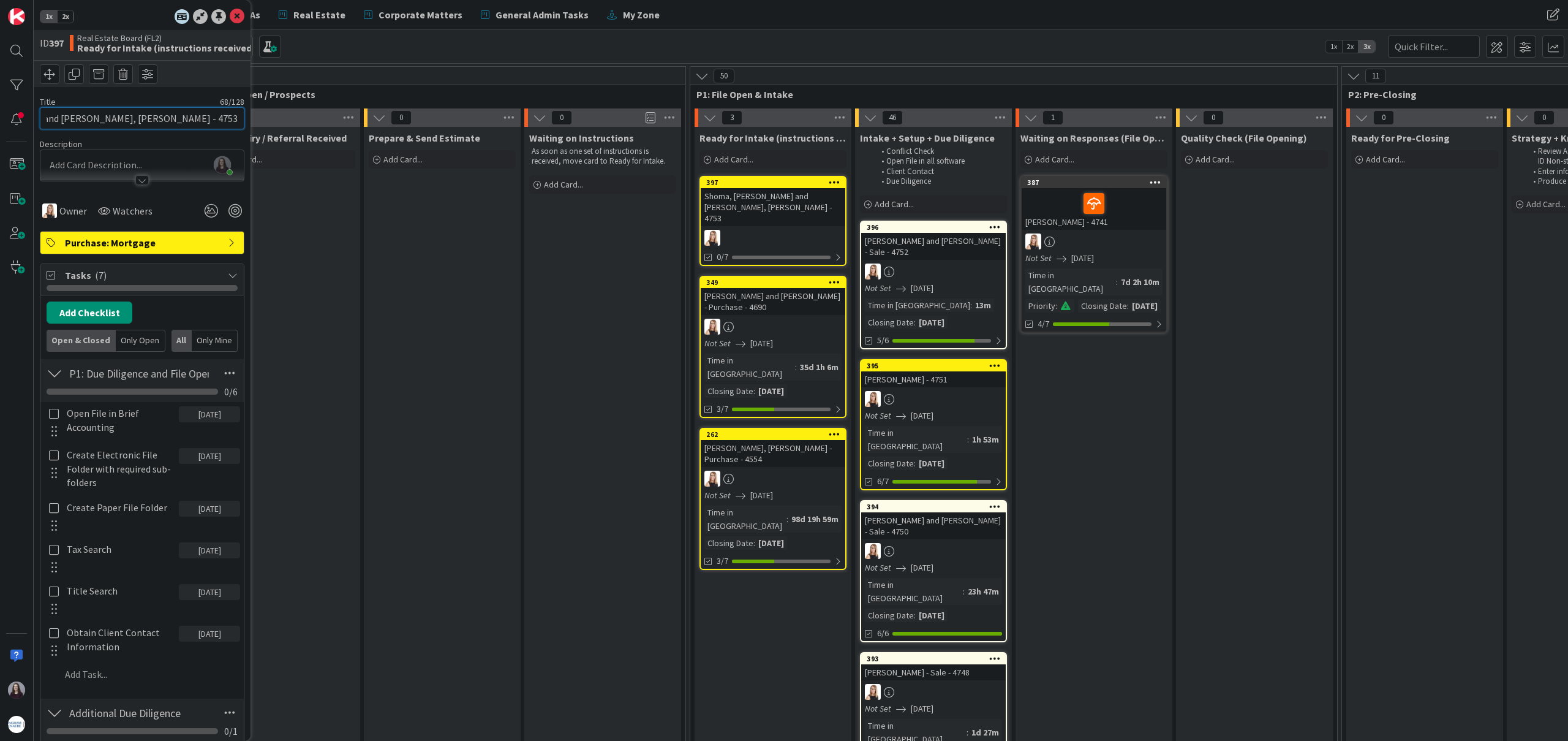
type input "Shoma, [PERSON_NAME] and [PERSON_NAME], [PERSON_NAME] - 4753"
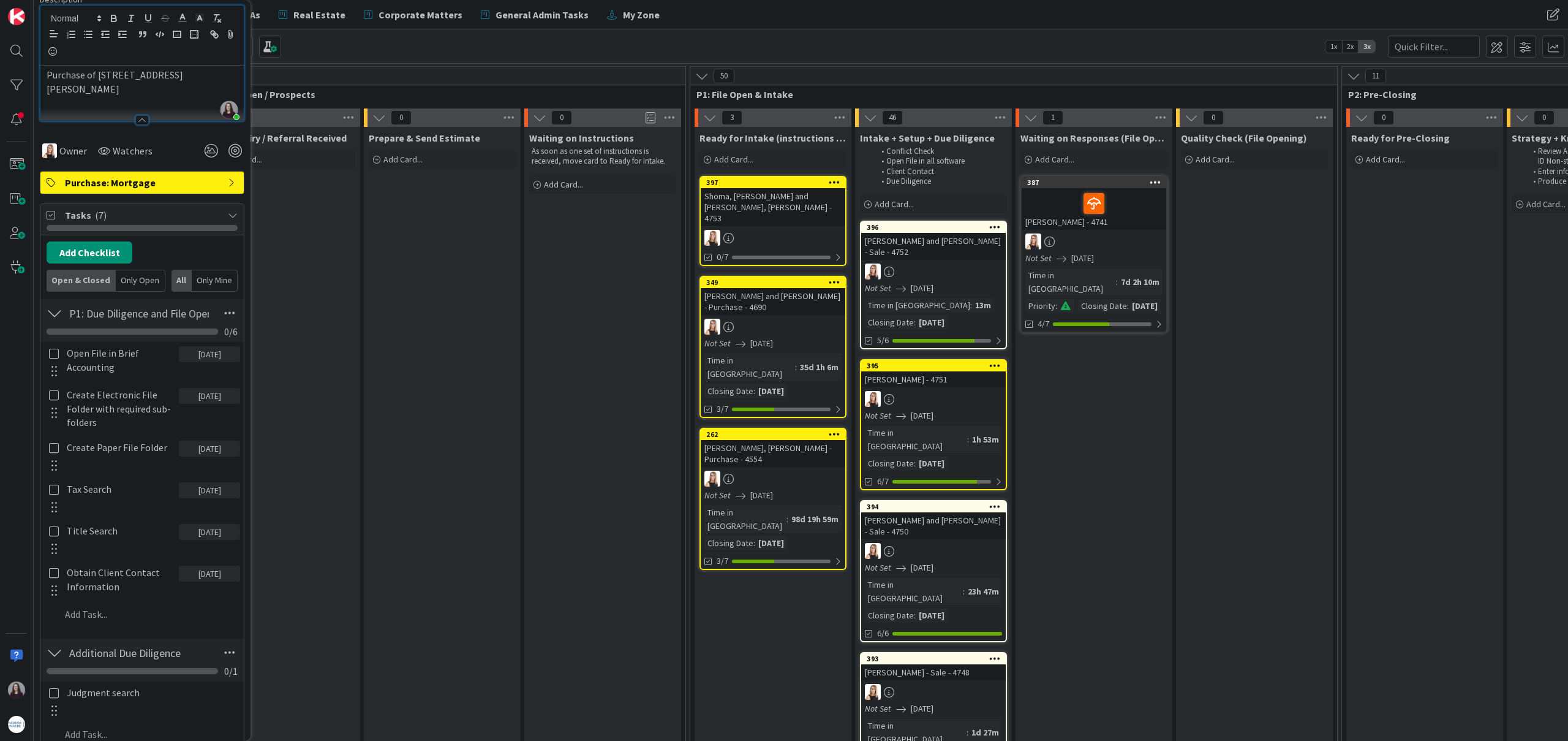
scroll to position [166, 0]
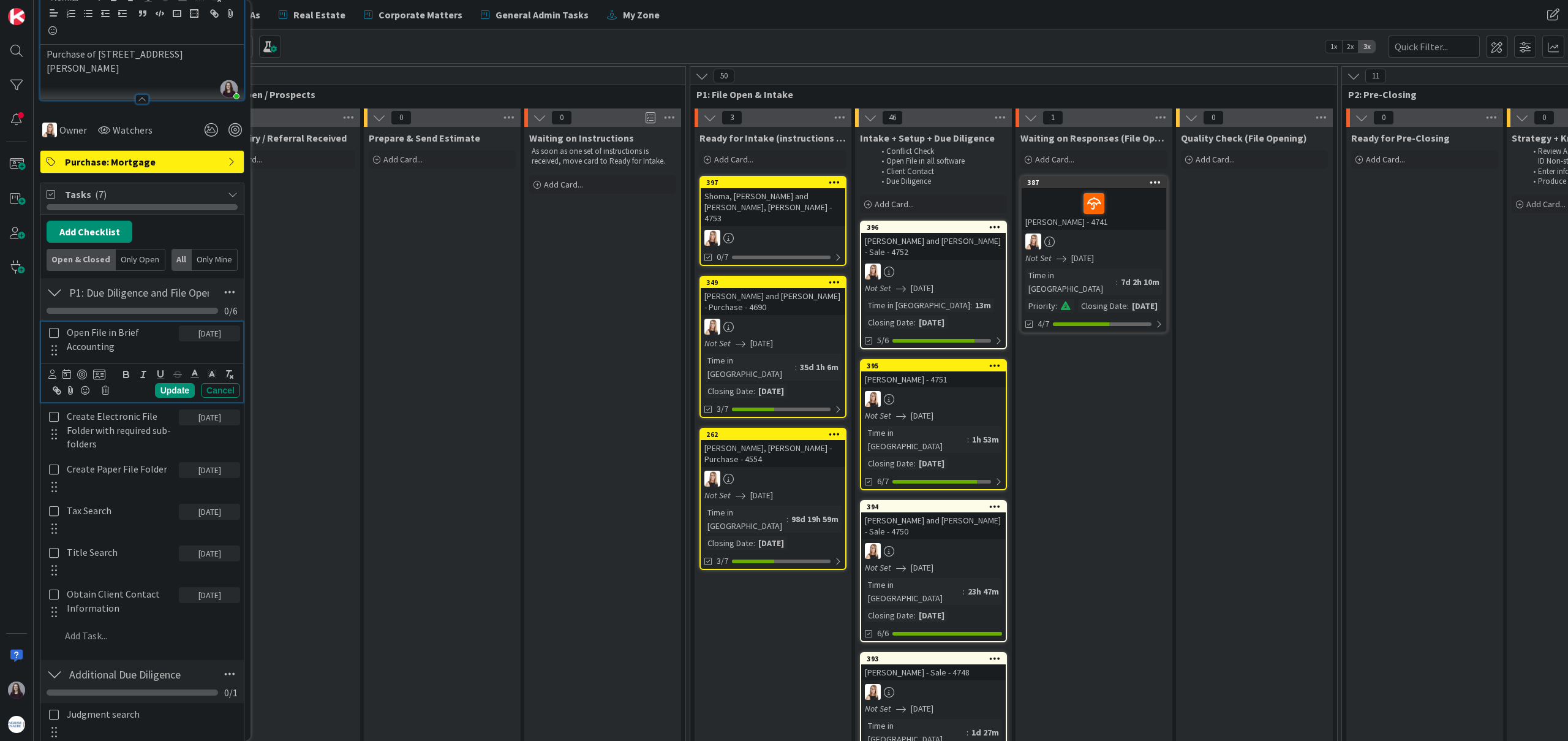
click at [57, 333] on icon at bounding box center [54, 333] width 10 height 11
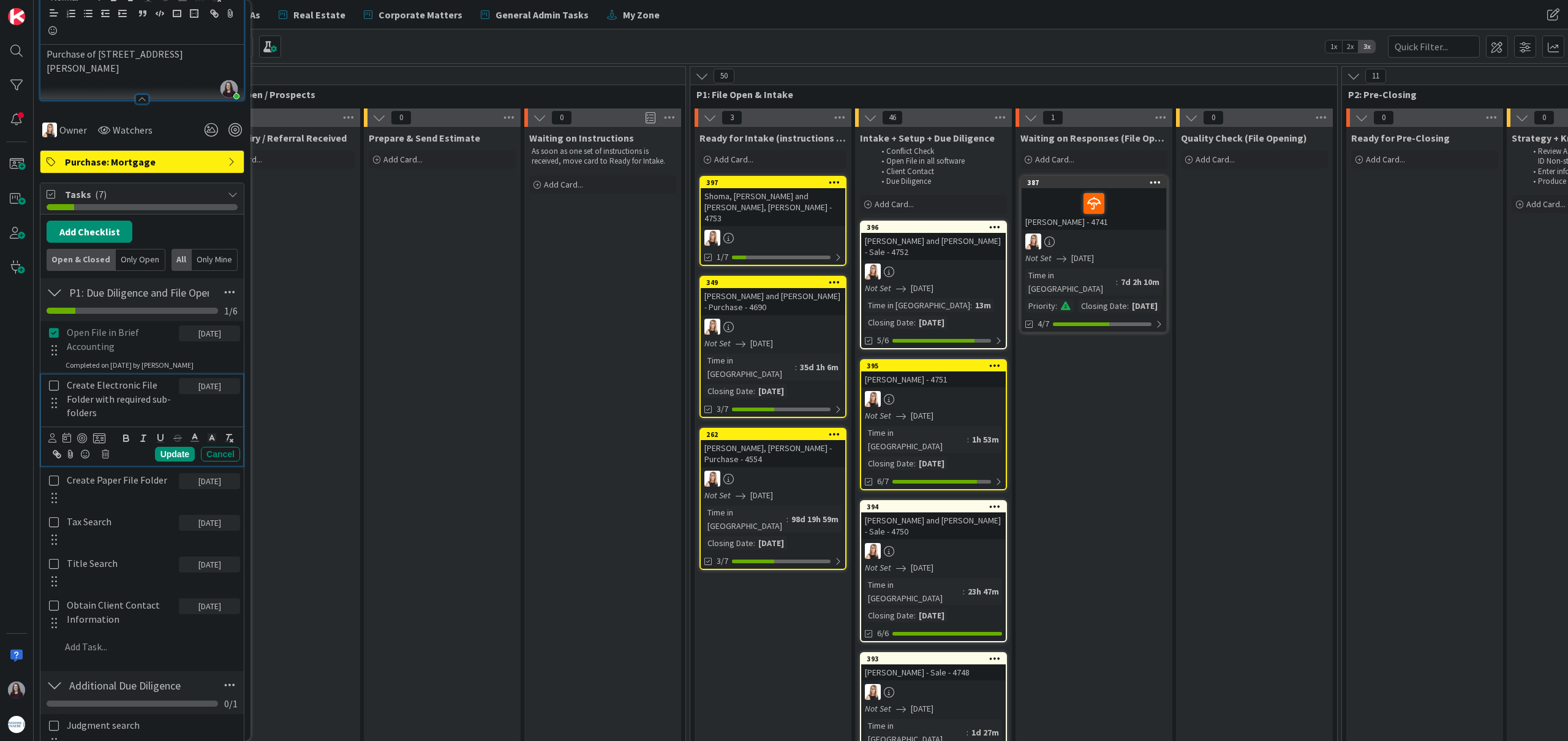
click at [52, 384] on icon at bounding box center [54, 385] width 10 height 11
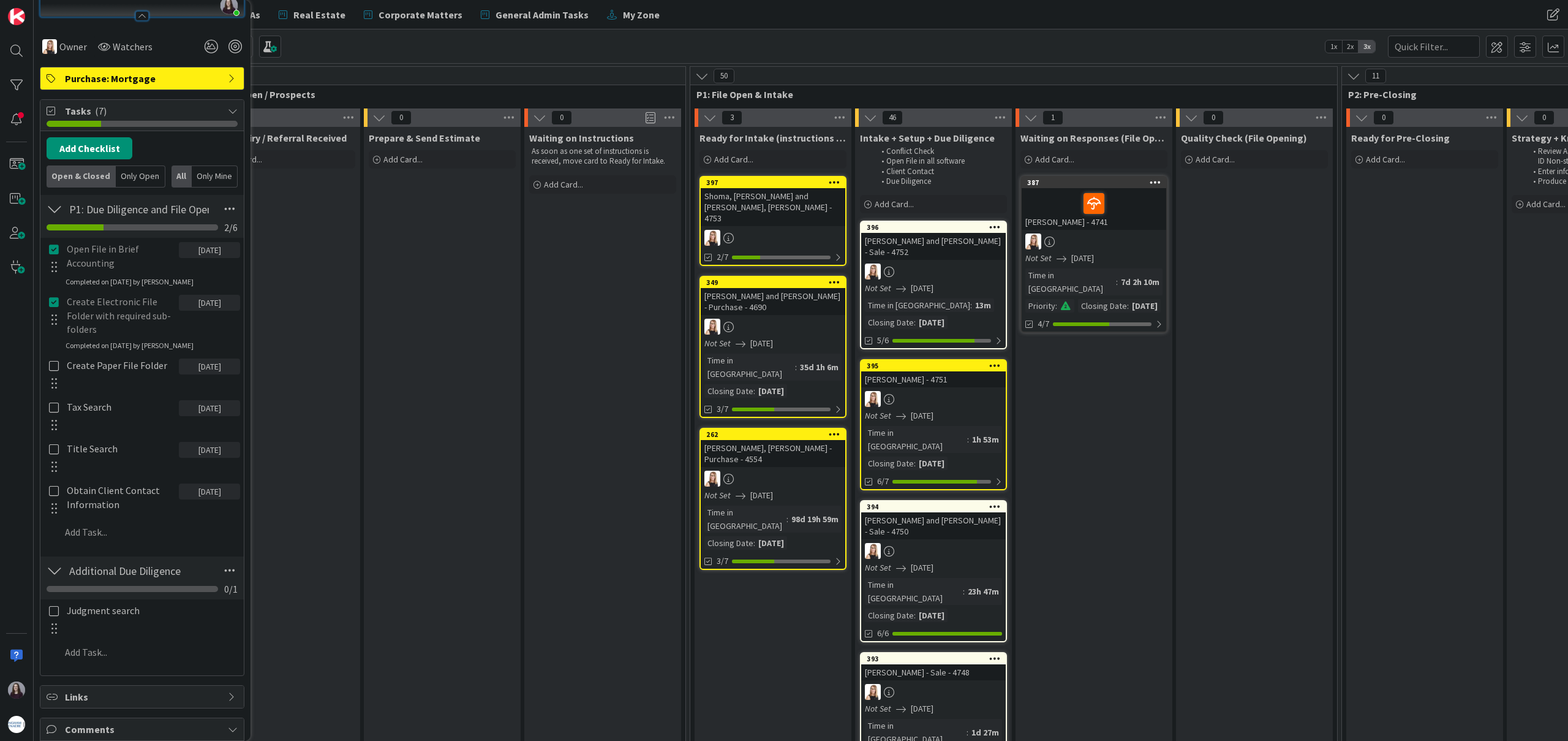
scroll to position [254, 0]
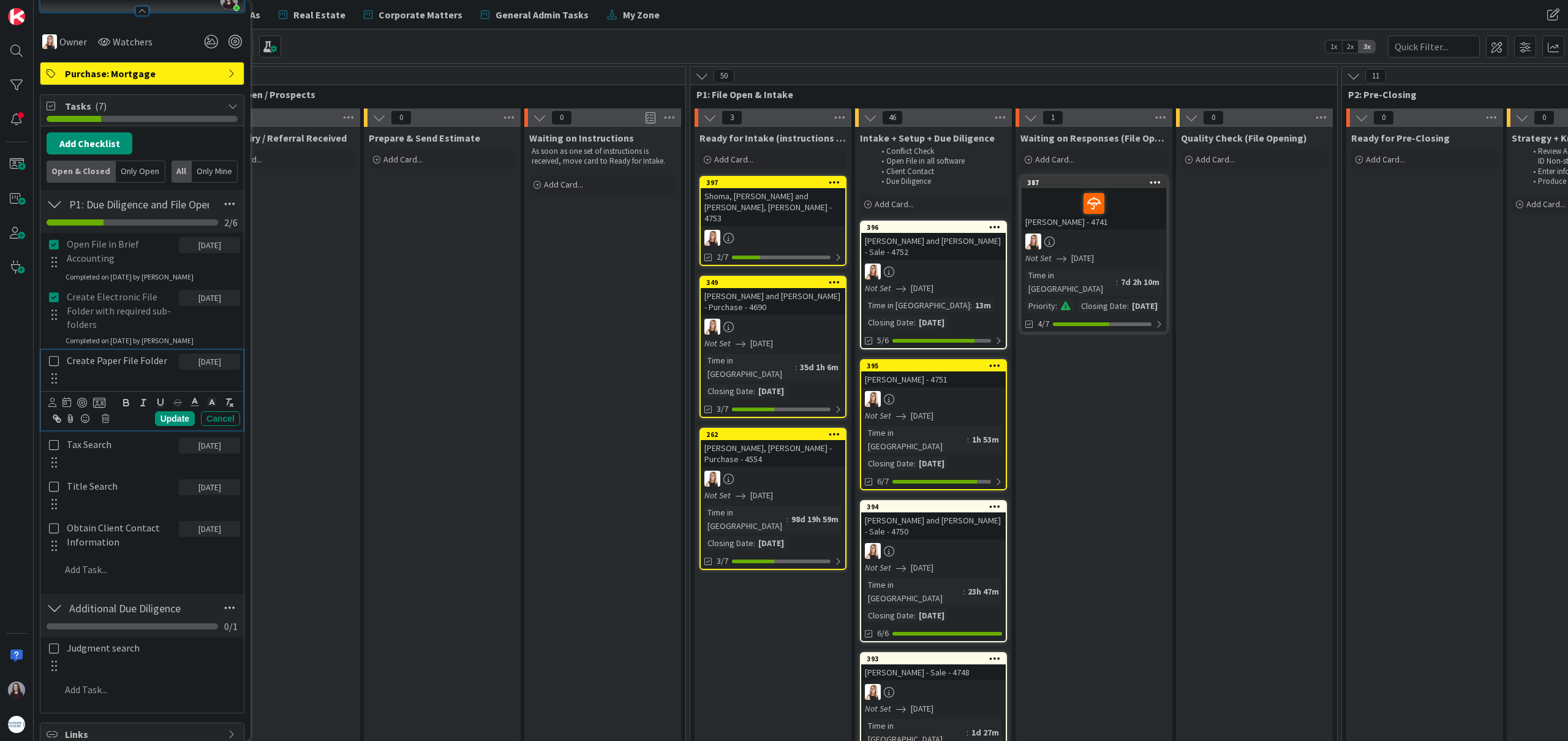
click at [53, 362] on icon at bounding box center [54, 361] width 10 height 11
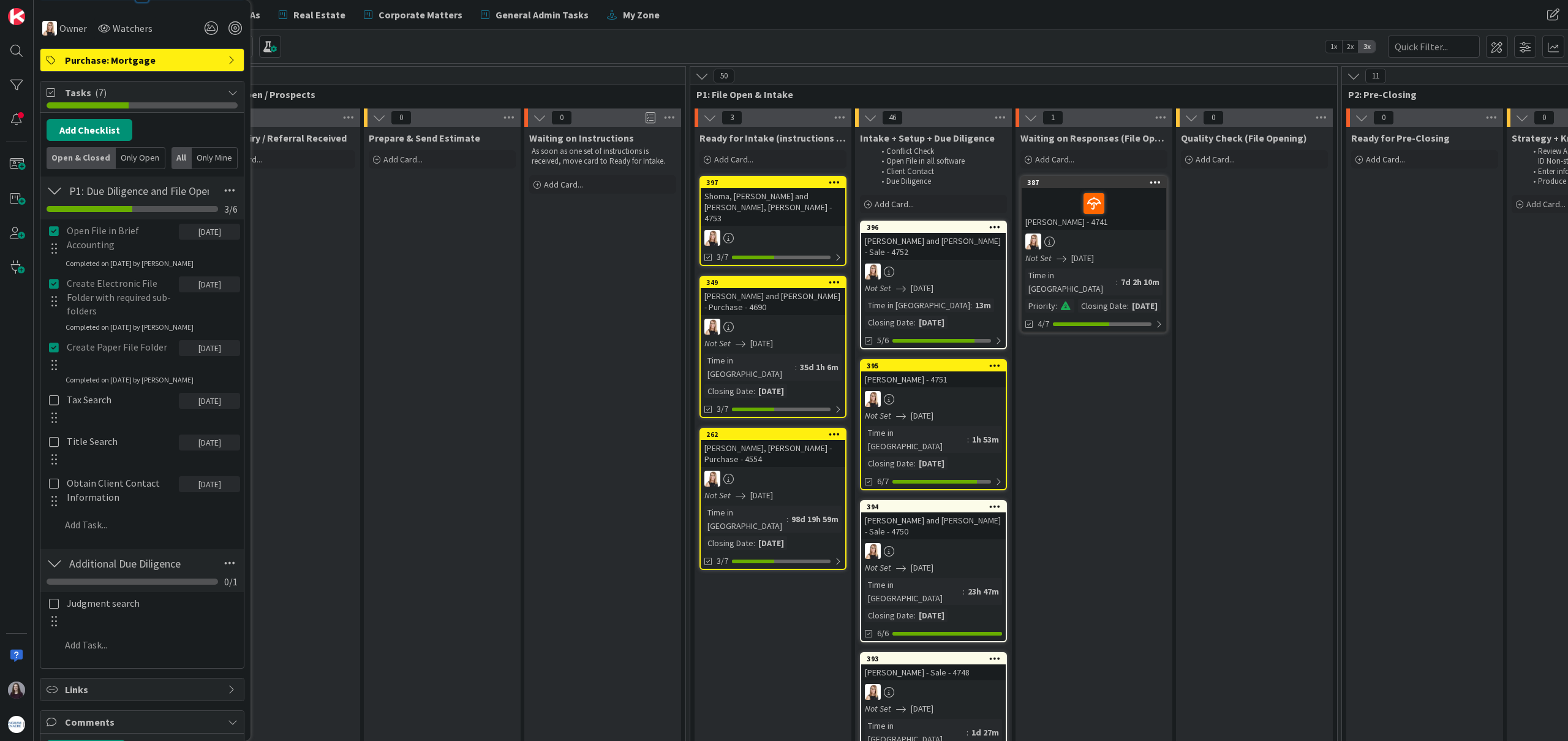
click at [56, 412] on div at bounding box center [54, 417] width 16 height 19
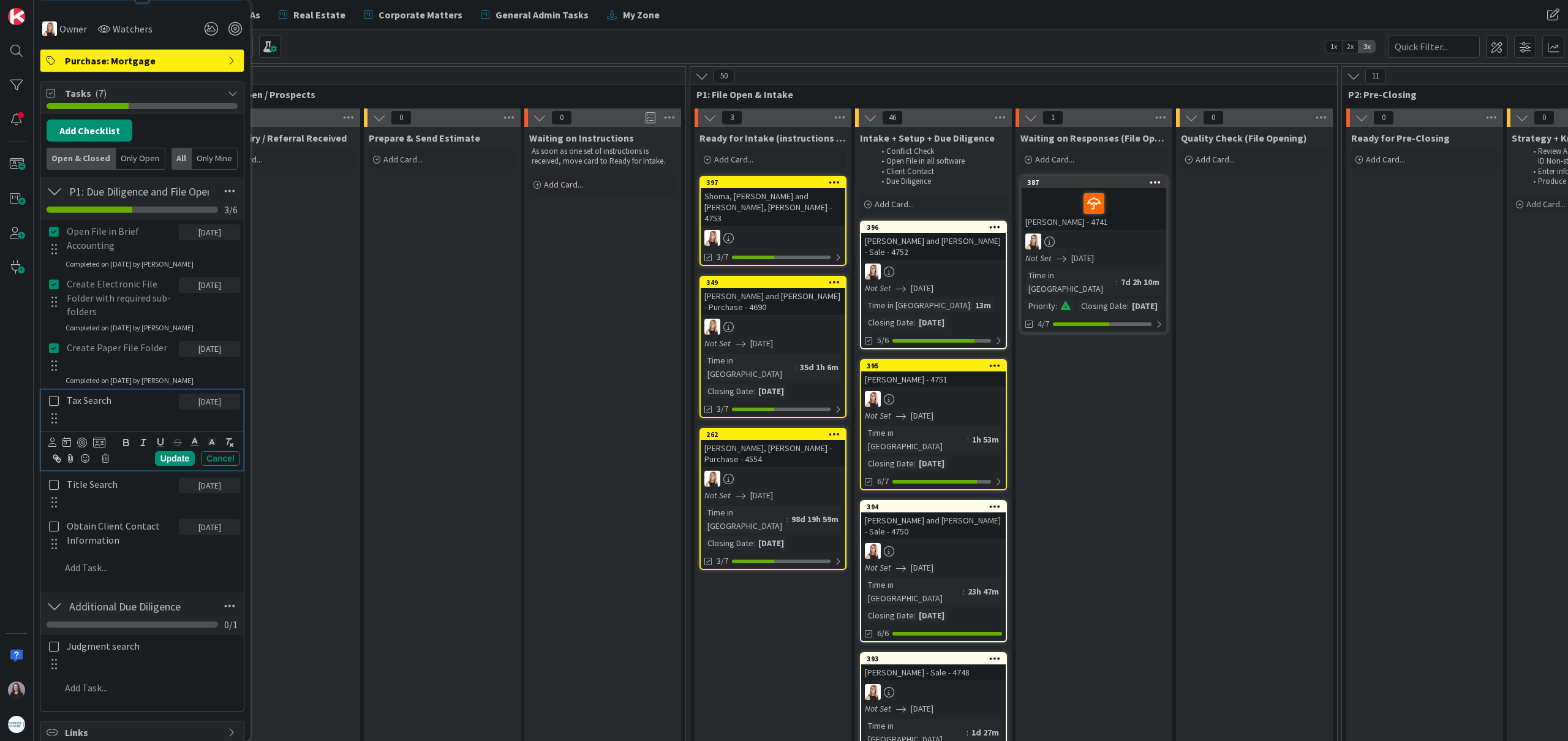
click at [53, 405] on icon at bounding box center [54, 400] width 10 height 11
click at [53, 451] on icon at bounding box center [54, 453] width 10 height 11
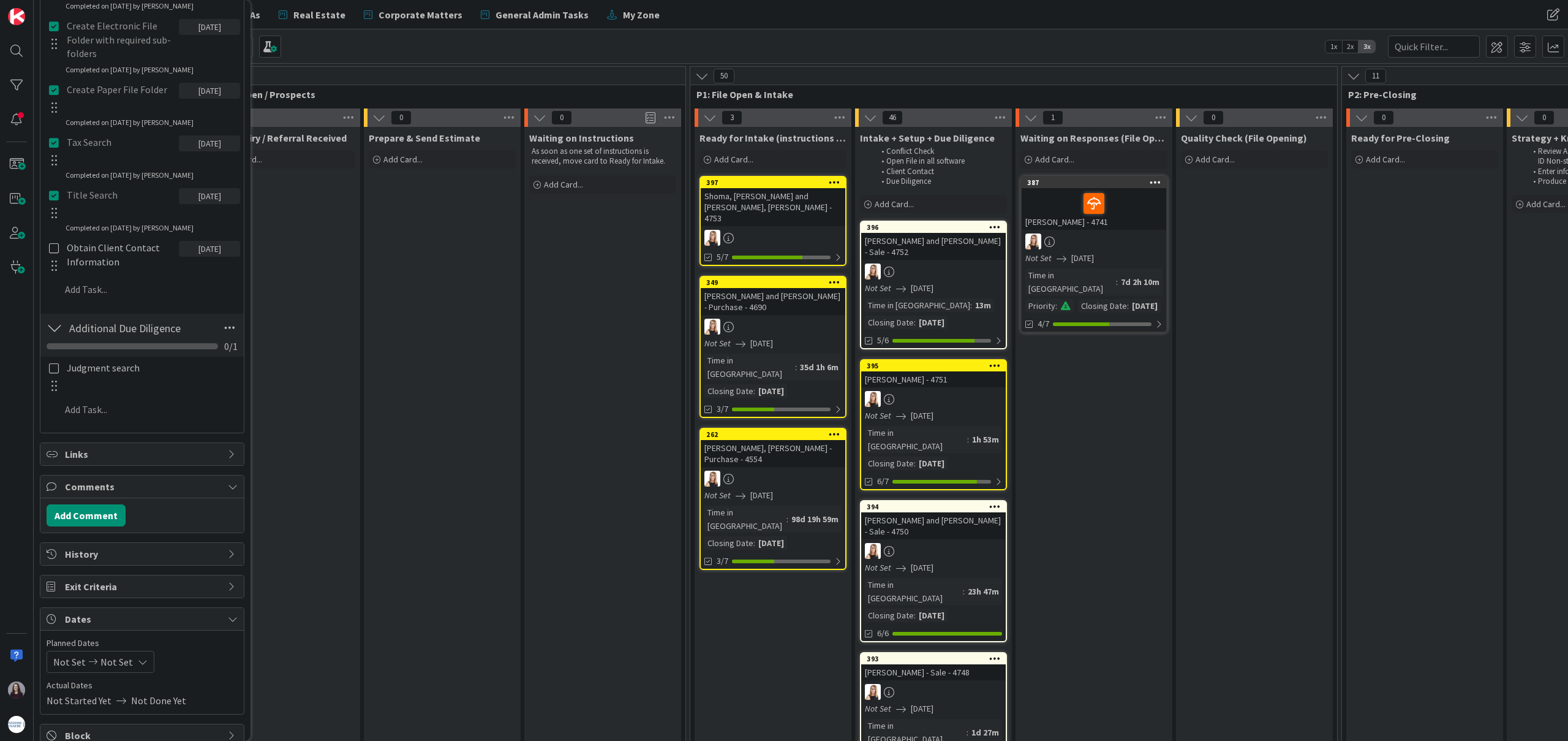
scroll to position [562, 0]
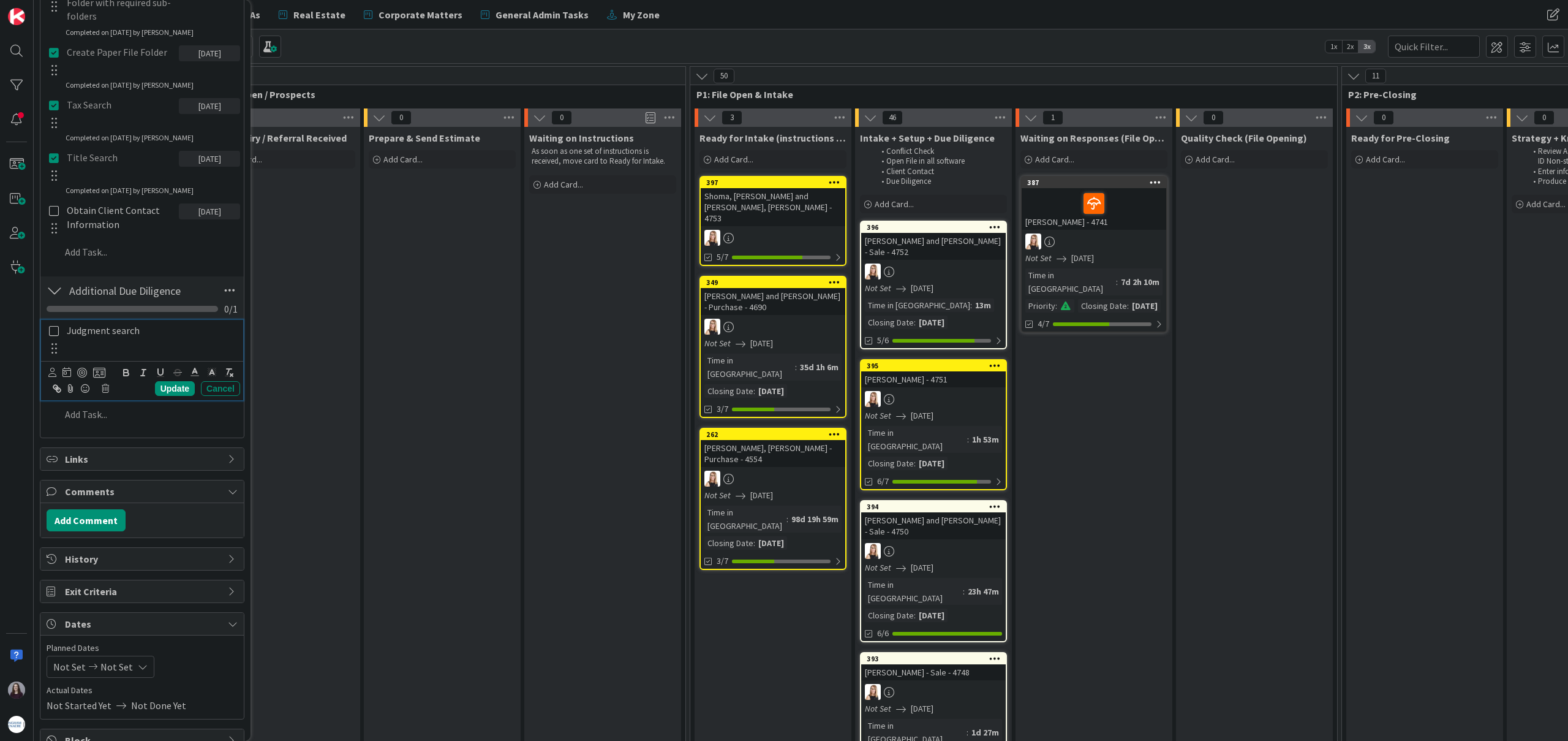
click at [53, 332] on icon at bounding box center [54, 331] width 10 height 11
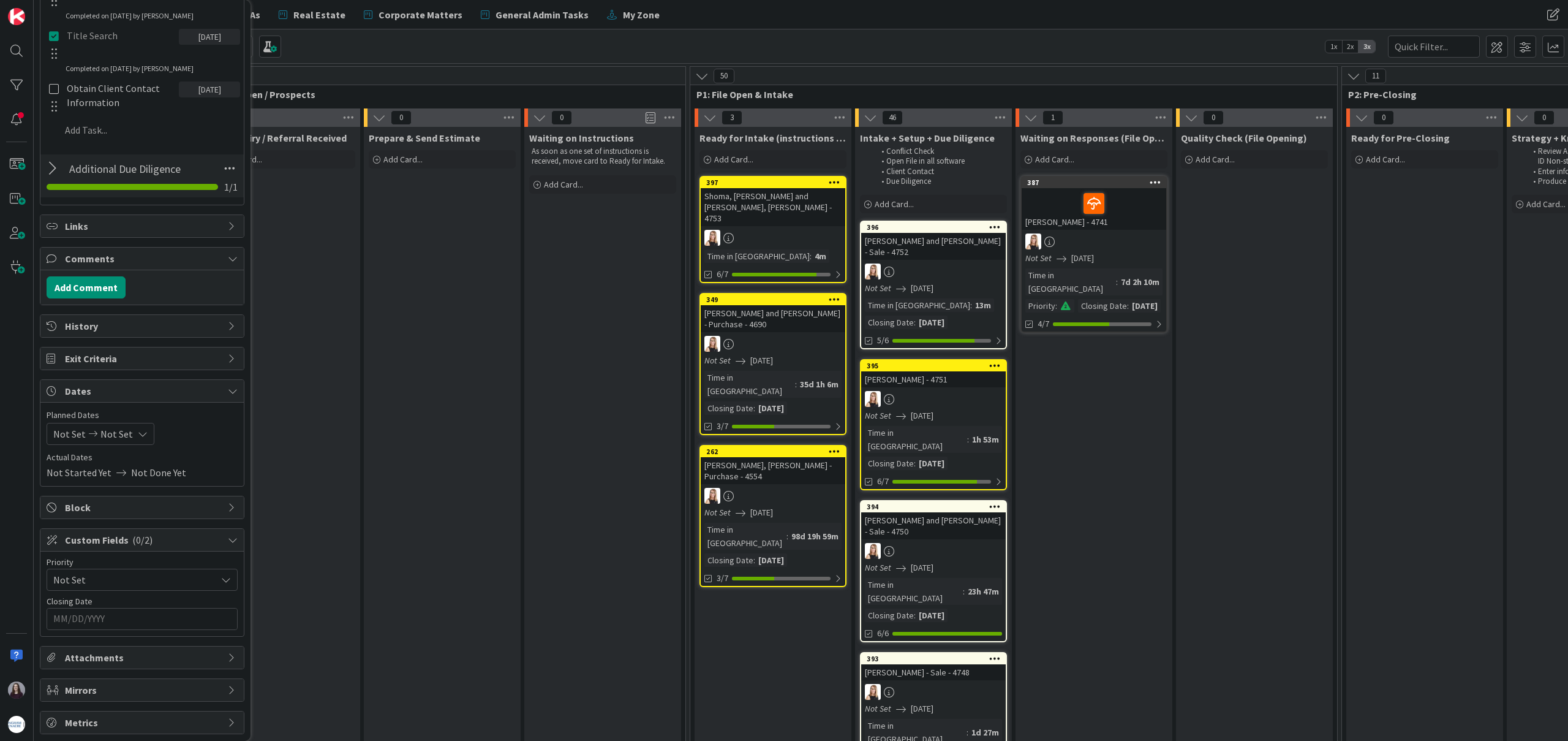
scroll to position [686, 0]
click at [138, 428] on icon at bounding box center [142, 430] width 10 height 10
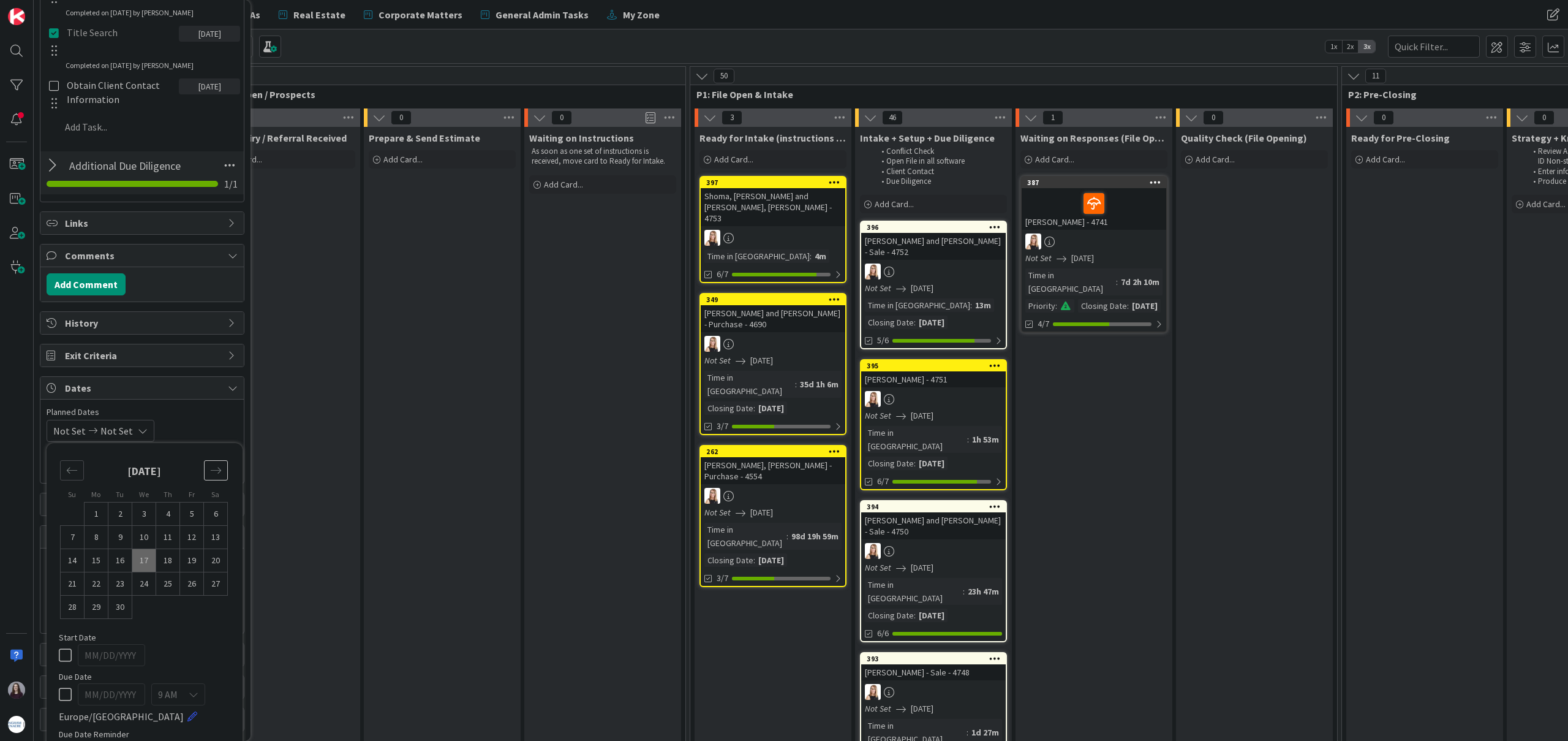
click at [215, 477] on div "Move forward to switch to the next month." at bounding box center [215, 470] width 24 height 20
click at [149, 542] on td "8" at bounding box center [144, 537] width 24 height 23
type input "[DATE]"
click at [148, 541] on td "8" at bounding box center [144, 537] width 24 height 23
type input "[DATE]"
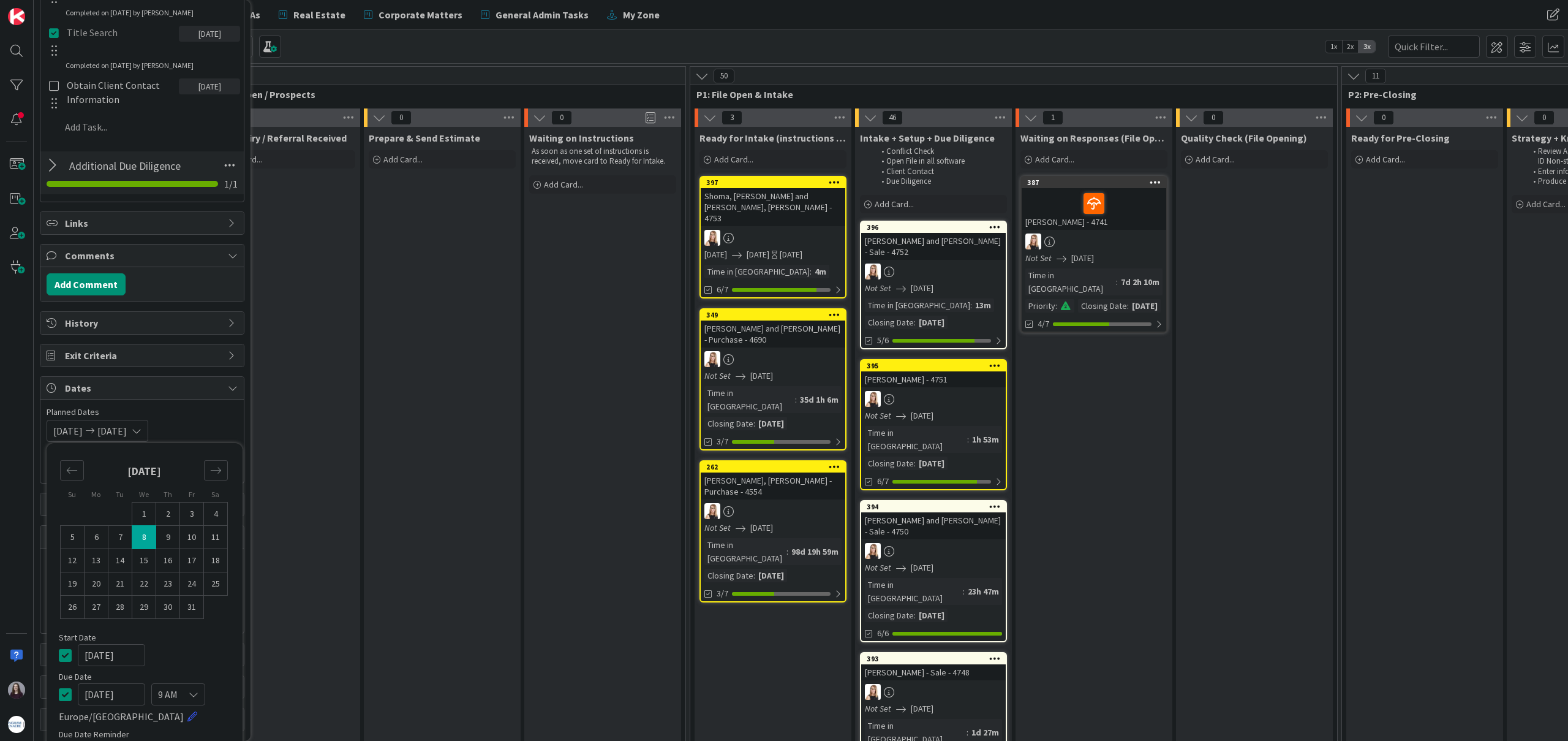
click at [63, 660] on icon at bounding box center [65, 655] width 13 height 15
click at [212, 430] on div "Not Set [DATE] Su Mo Tu We Th Fr Sa [DATE] 1 2 3 4 5 6 7 8 9 10 11 12 13 14 15 …" at bounding box center [142, 430] width 191 height 22
click at [135, 623] on input "MM/DD/YYYY" at bounding box center [141, 617] width 177 height 21
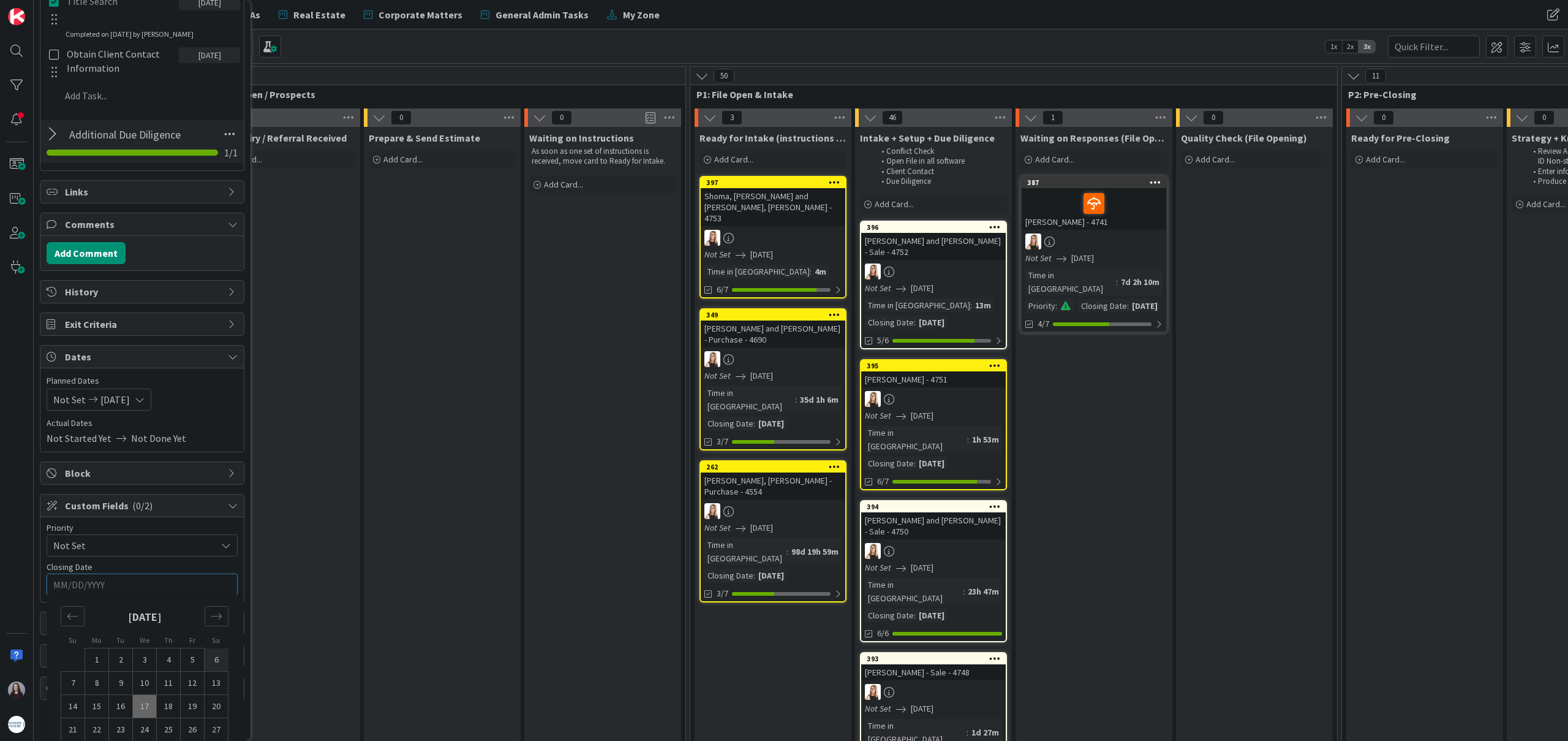
scroll to position [757, 0]
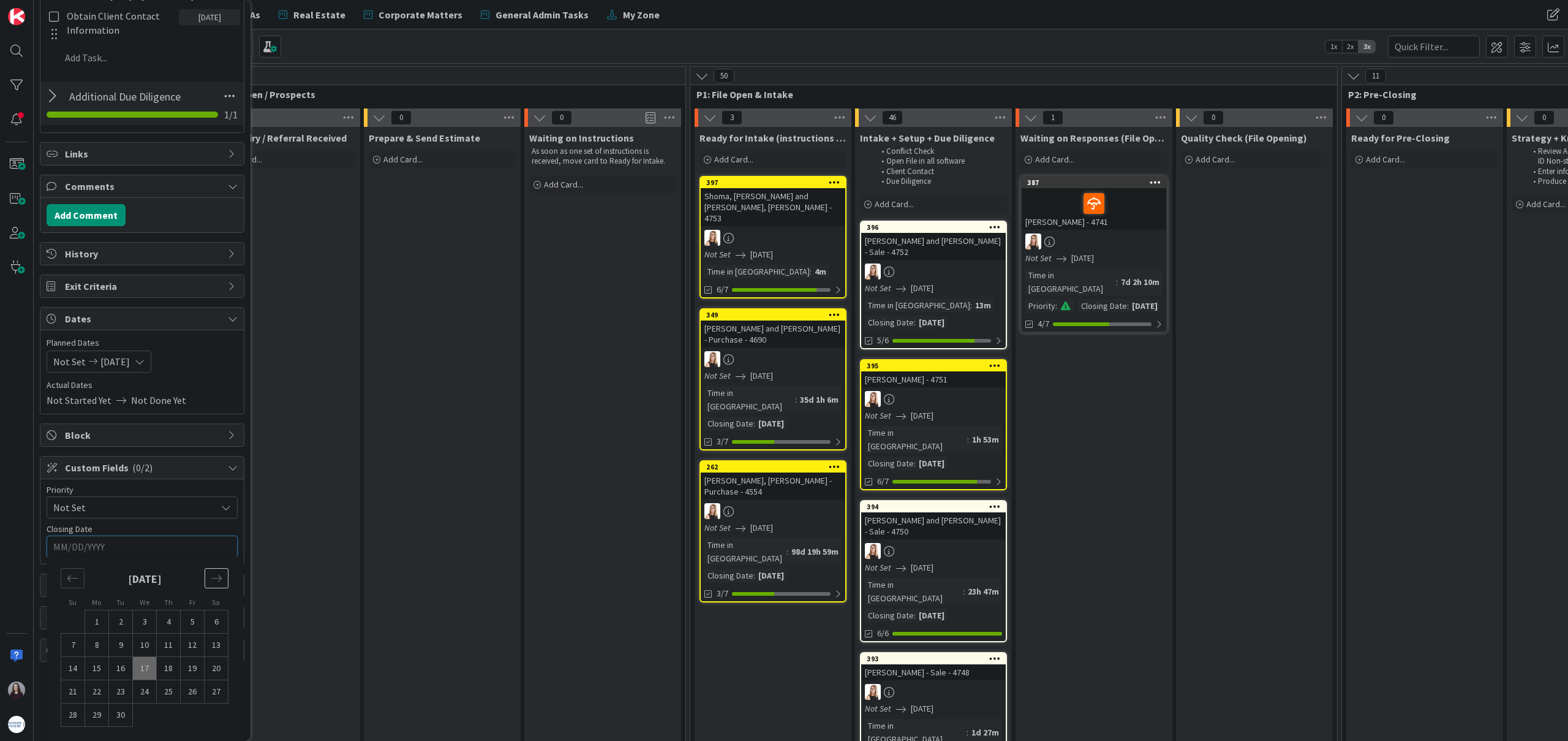
click at [221, 580] on icon "Move forward to switch to the next month." at bounding box center [216, 578] width 11 height 11
click at [145, 643] on td "8" at bounding box center [145, 645] width 24 height 23
type input "[DATE]"
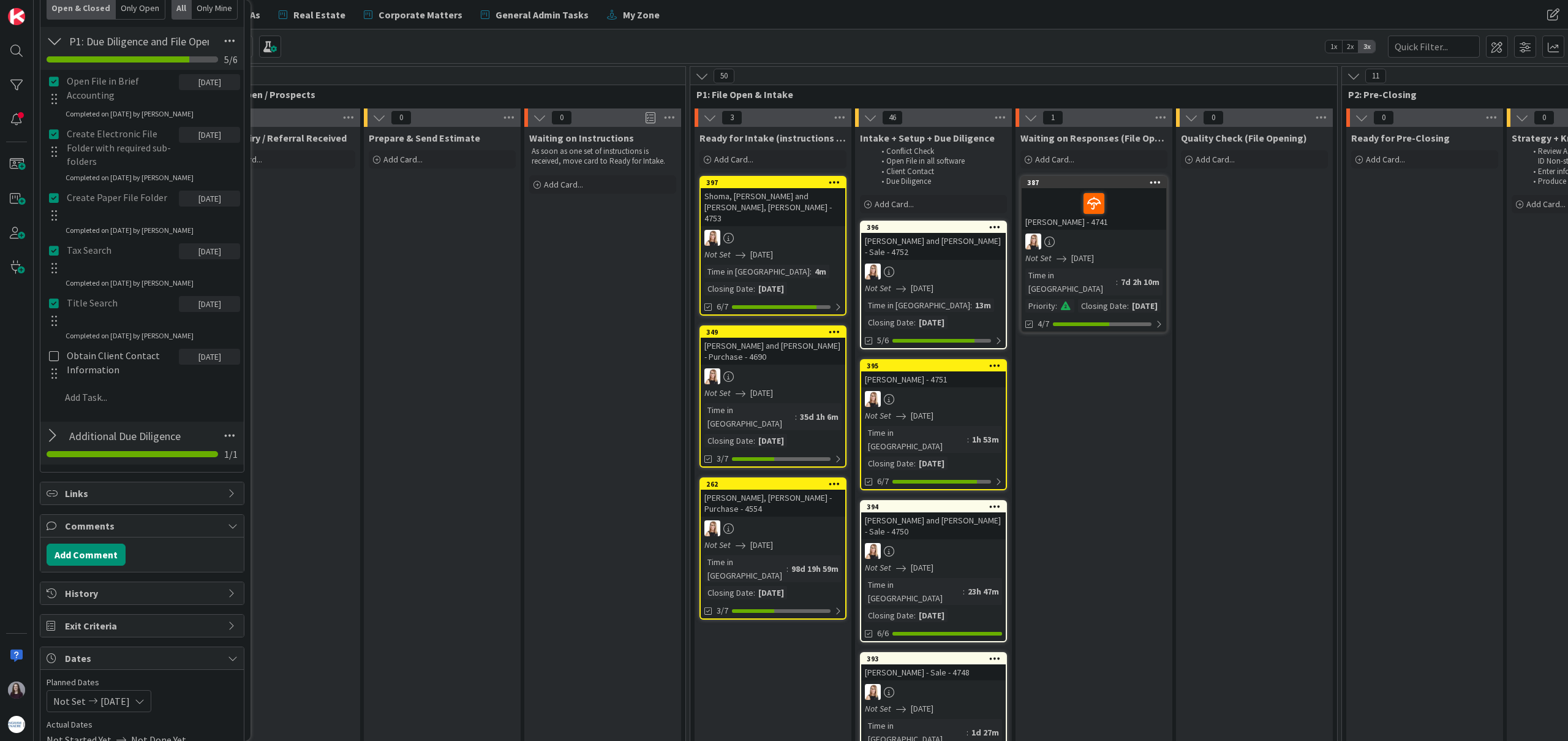
scroll to position [0, 0]
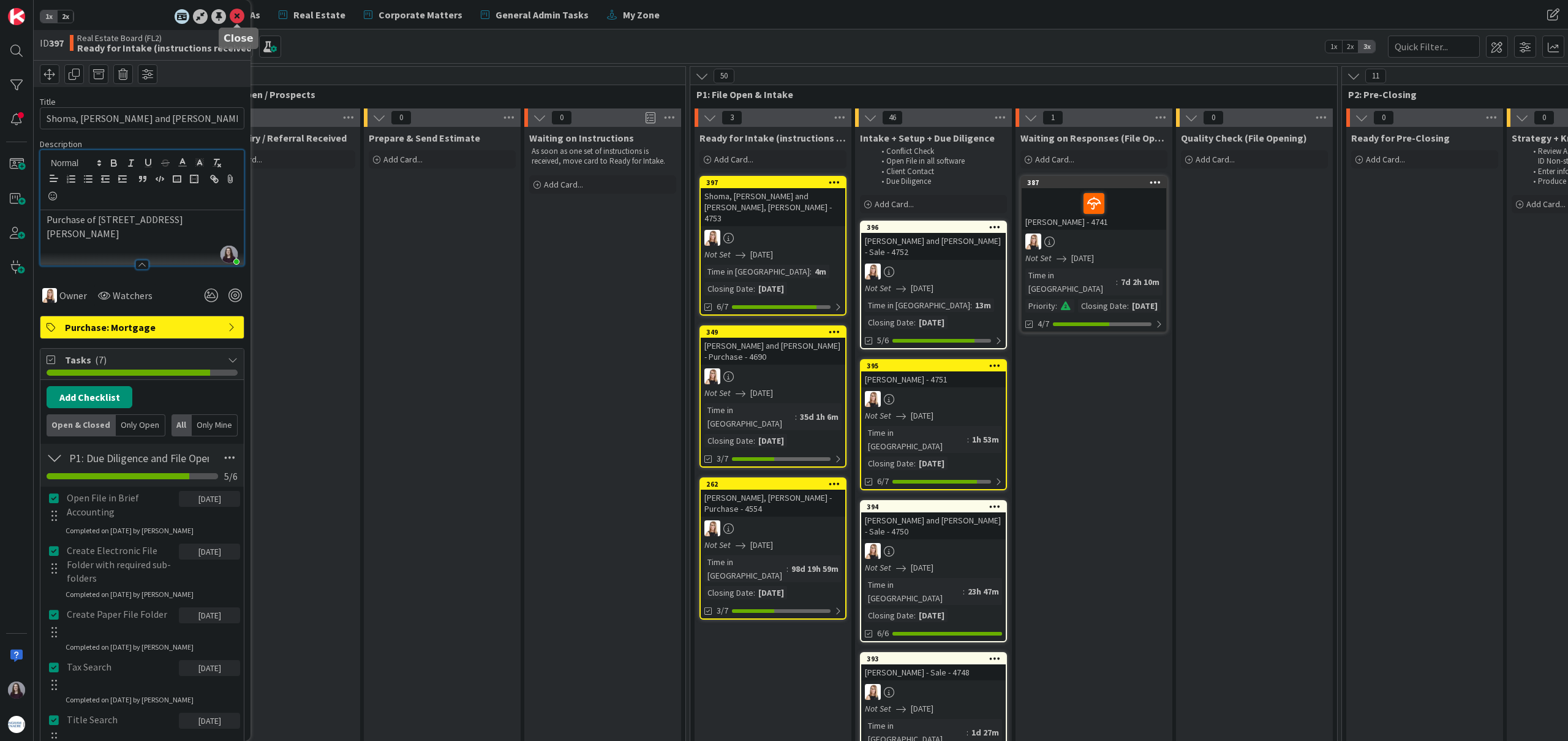
click at [236, 17] on icon at bounding box center [236, 16] width 15 height 15
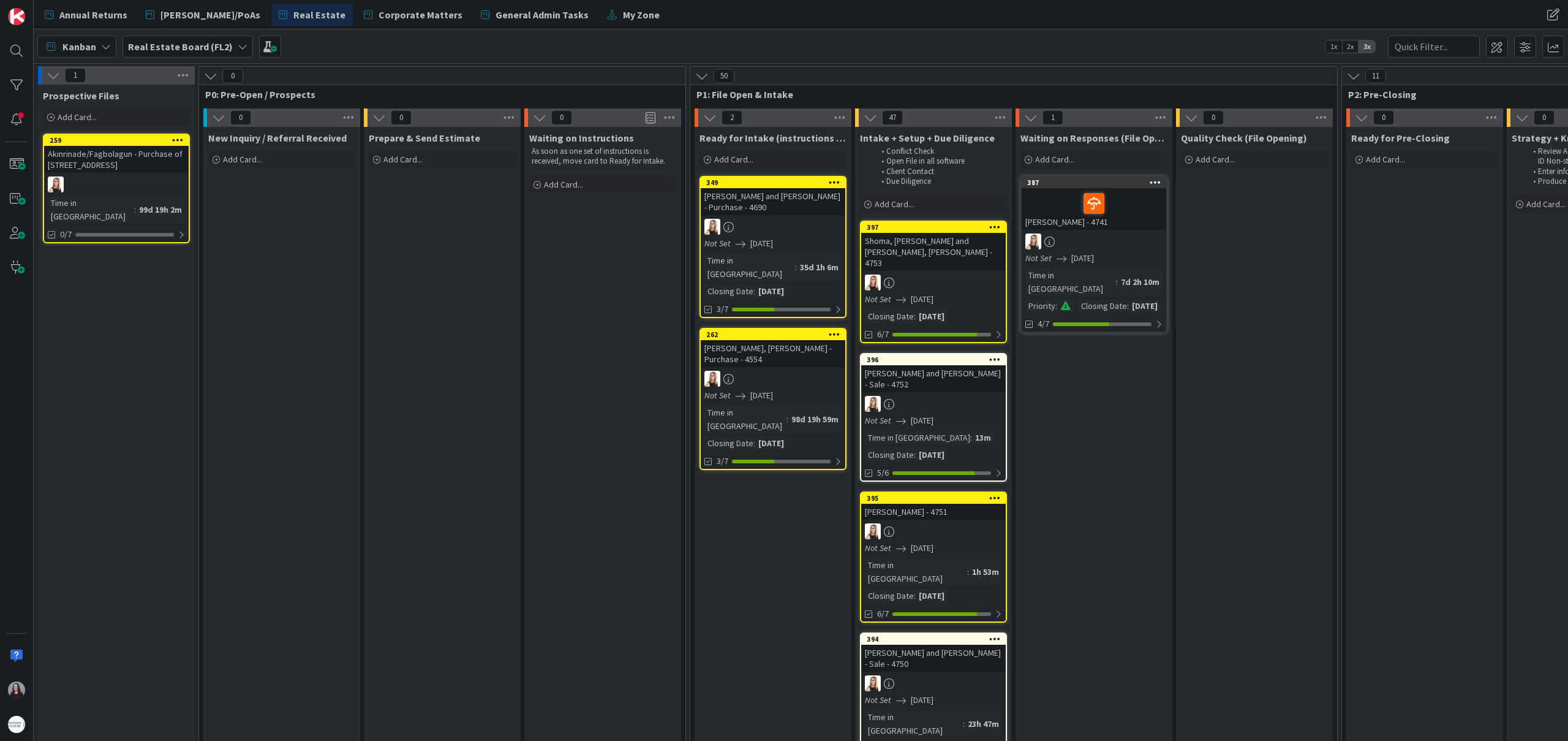
drag, startPoint x: 786, startPoint y: 182, endPoint x: 610, endPoint y: 0, distance: 253.2
